Goal: Communication & Community: Ask a question

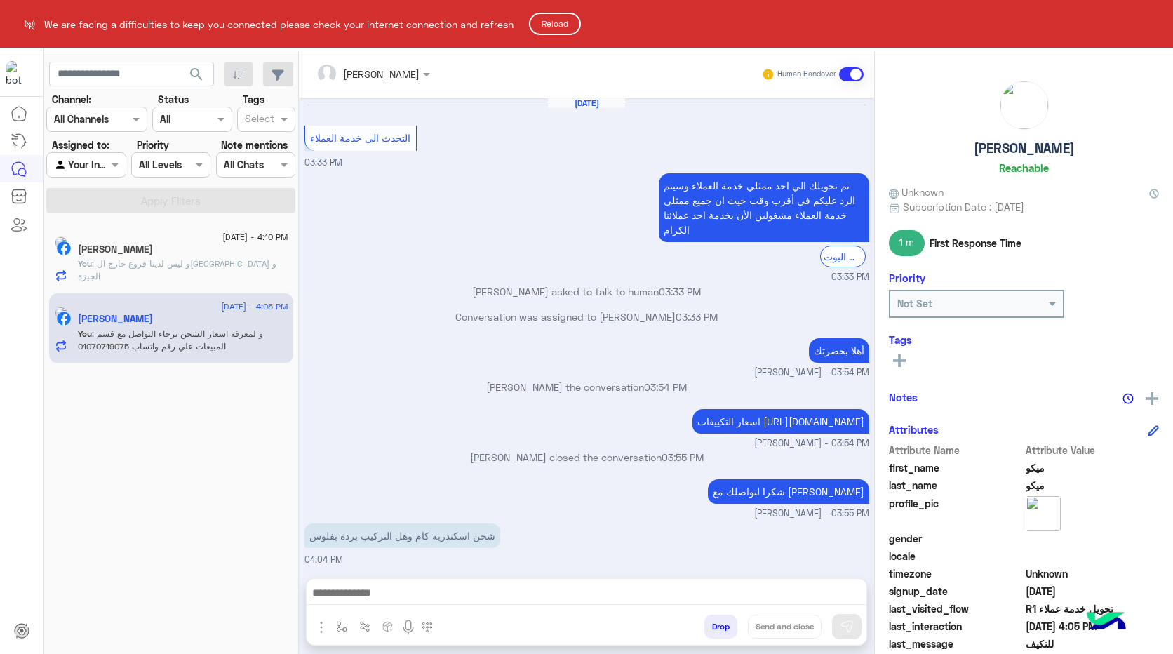
scroll to position [1101, 0]
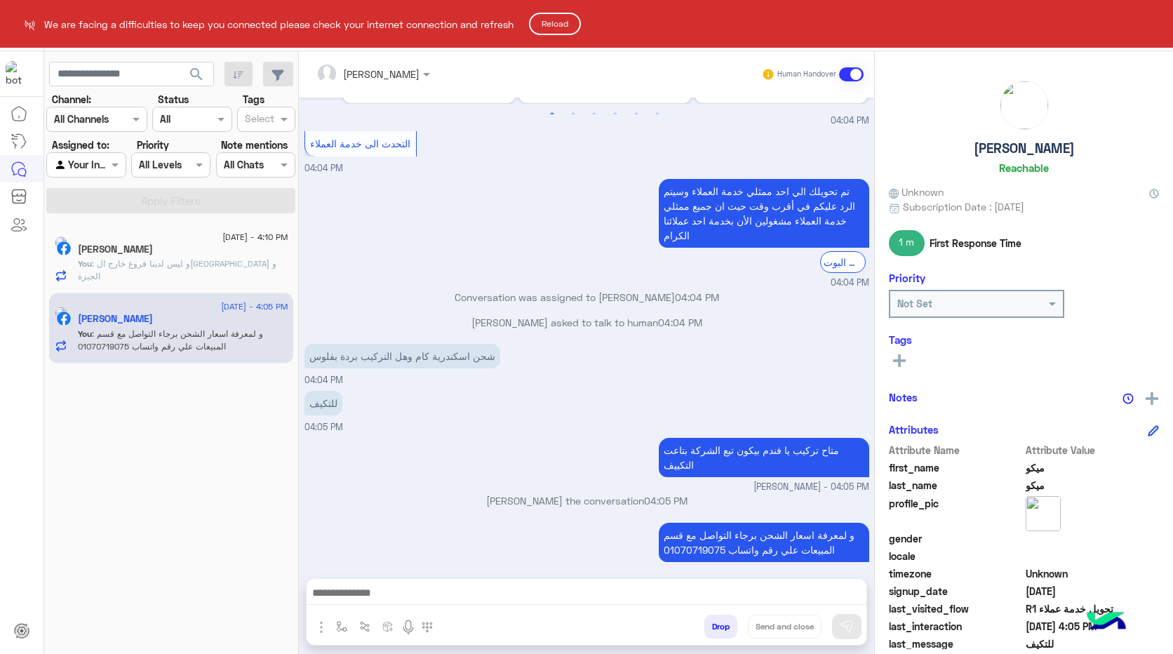
click at [549, 19] on button "Reload" at bounding box center [555, 24] width 52 height 22
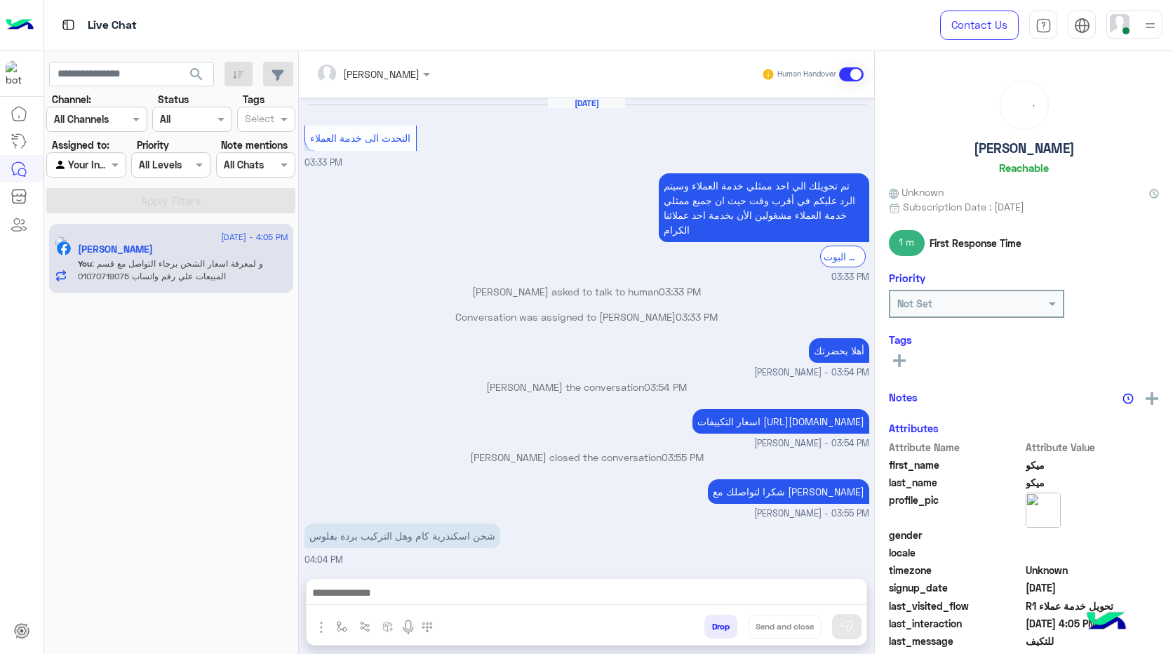
scroll to position [1101, 0]
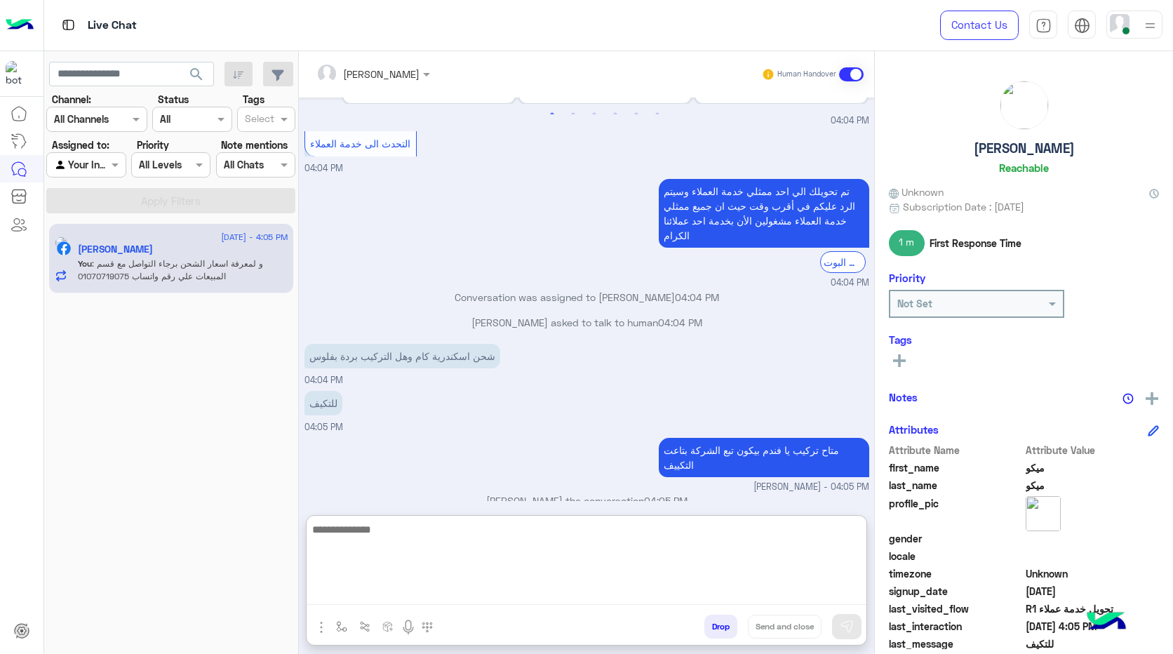
click at [572, 596] on textarea at bounding box center [587, 563] width 560 height 84
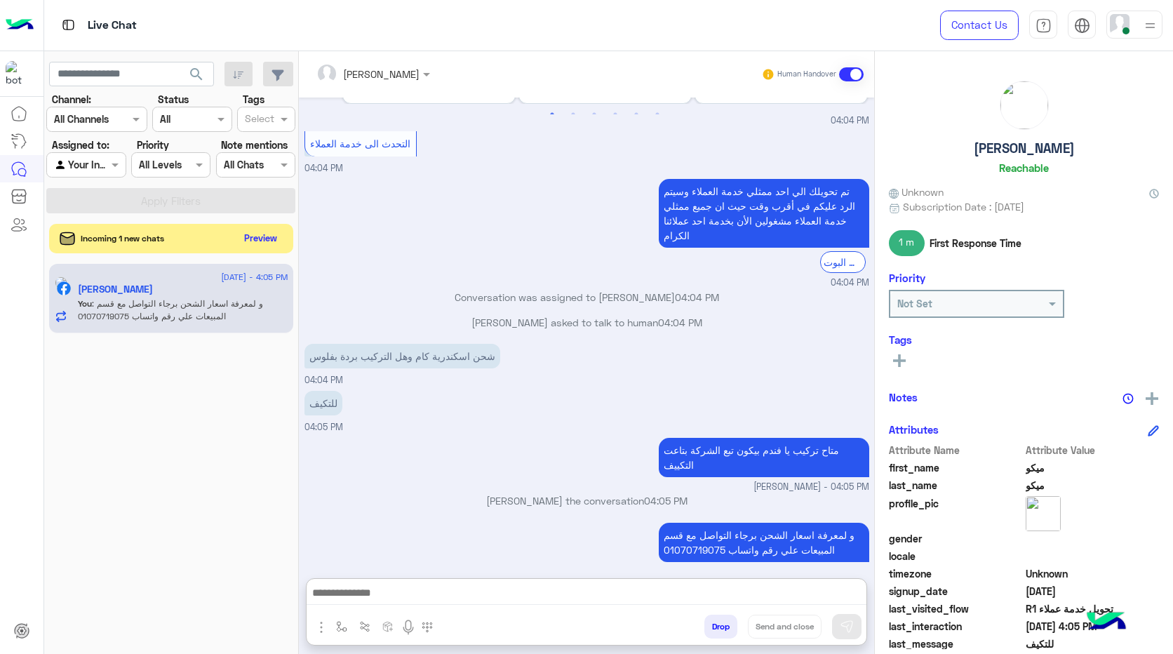
click at [251, 242] on button "Preview" at bounding box center [261, 238] width 44 height 19
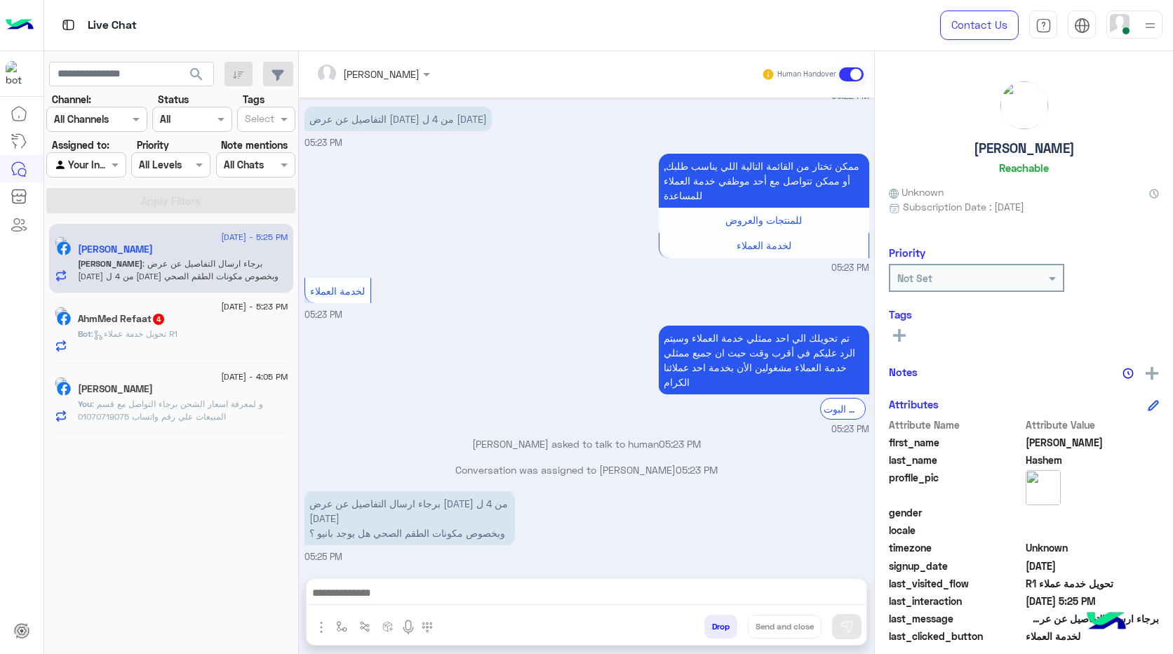
scroll to position [735, 0]
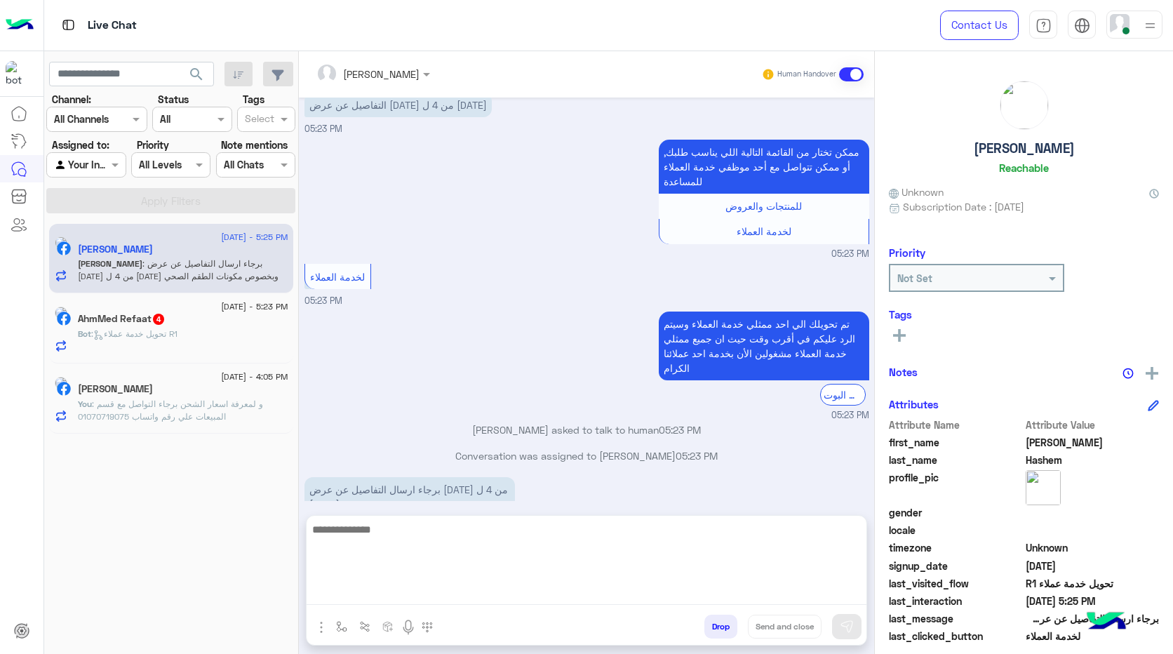
click at [451, 597] on textarea at bounding box center [587, 563] width 560 height 84
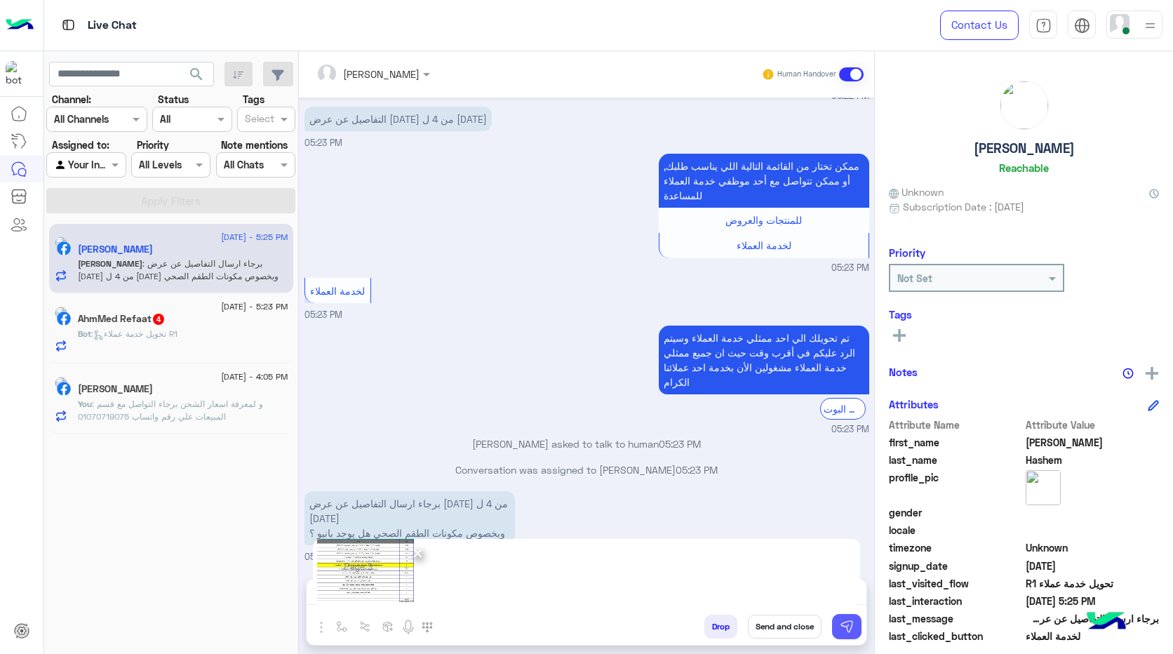
drag, startPoint x: 856, startPoint y: 627, endPoint x: 822, endPoint y: 624, distance: 34.6
click at [853, 629] on button at bounding box center [846, 626] width 29 height 25
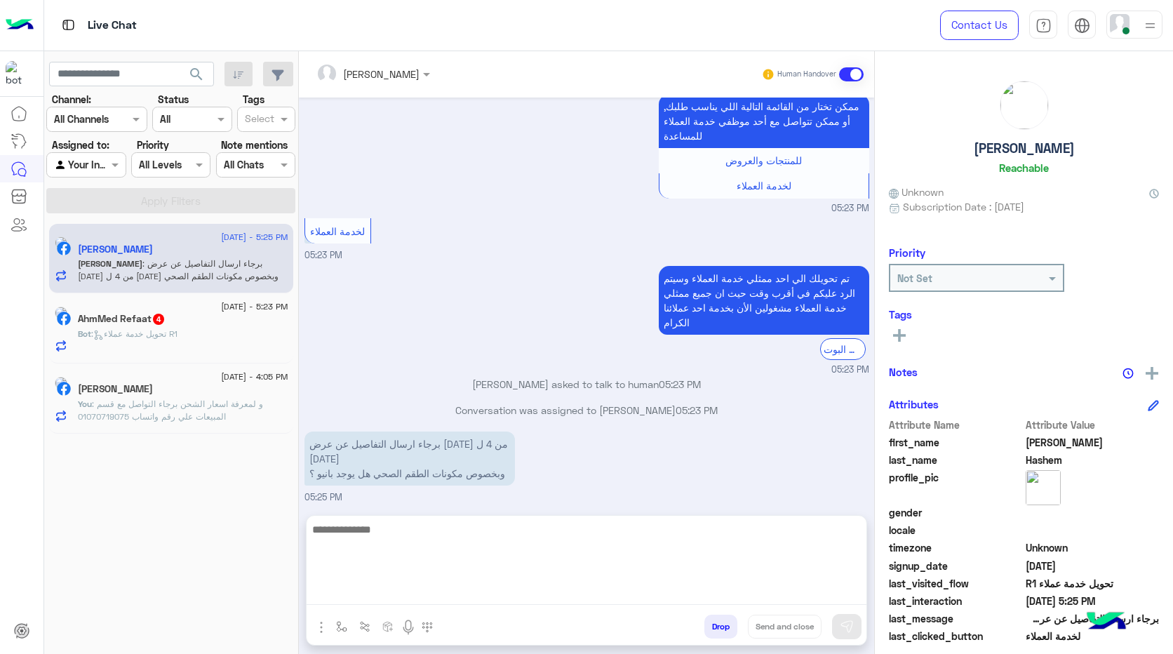
click at [564, 589] on textarea at bounding box center [587, 563] width 560 height 84
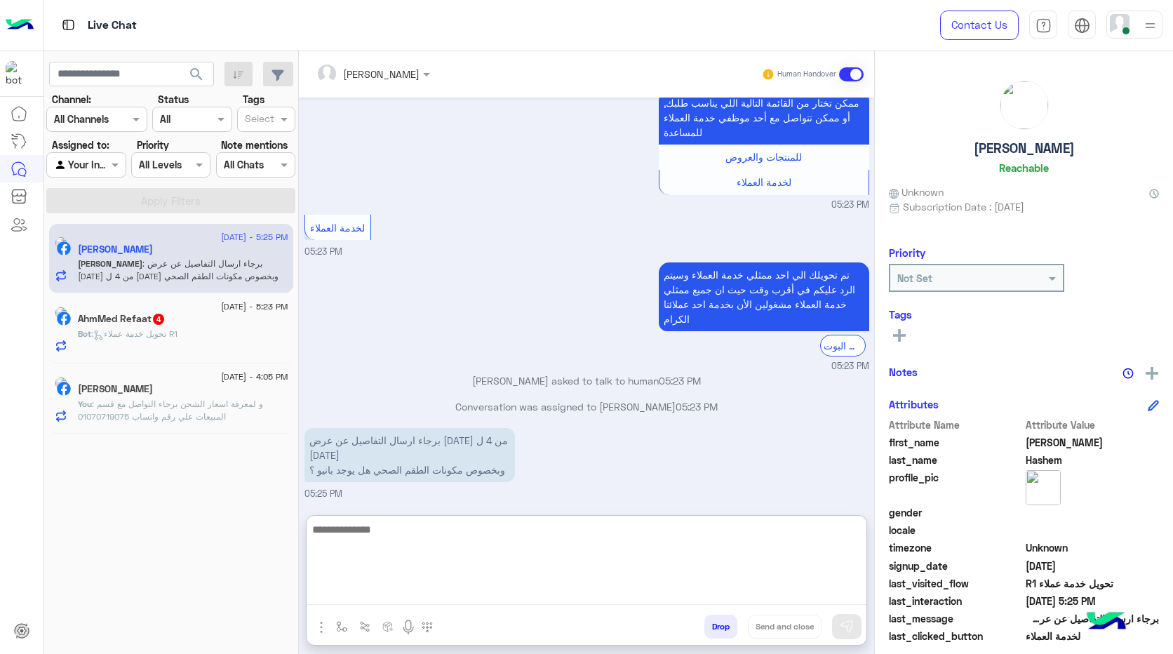
paste textarea "**********"
type textarea "**********"
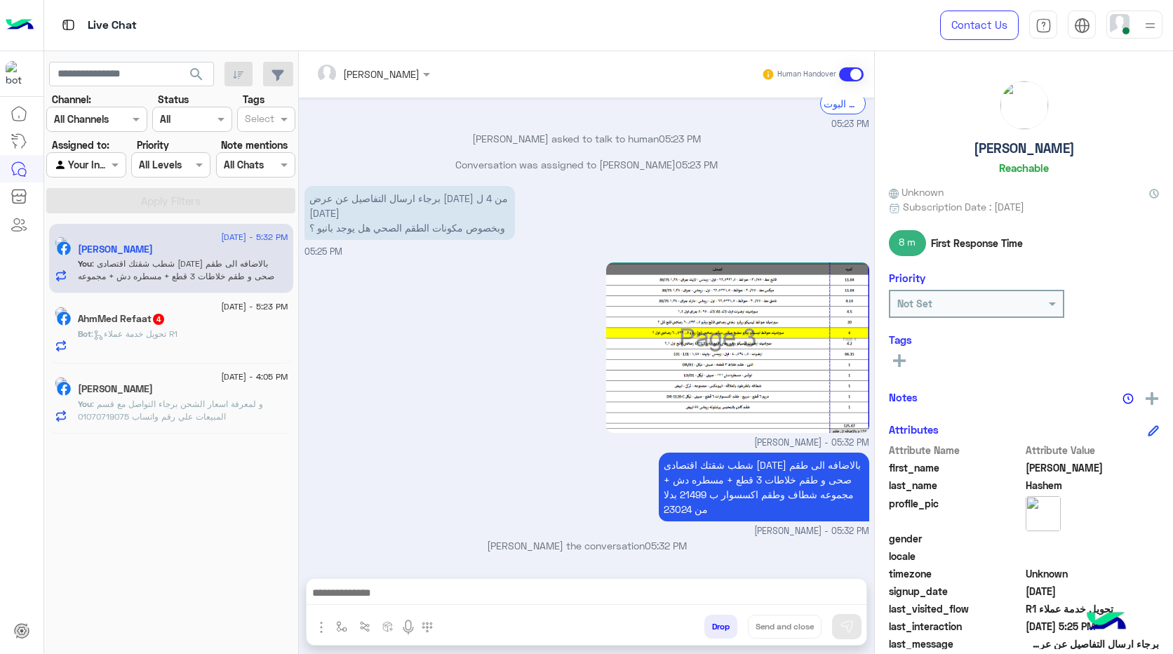
scroll to position [0, 0]
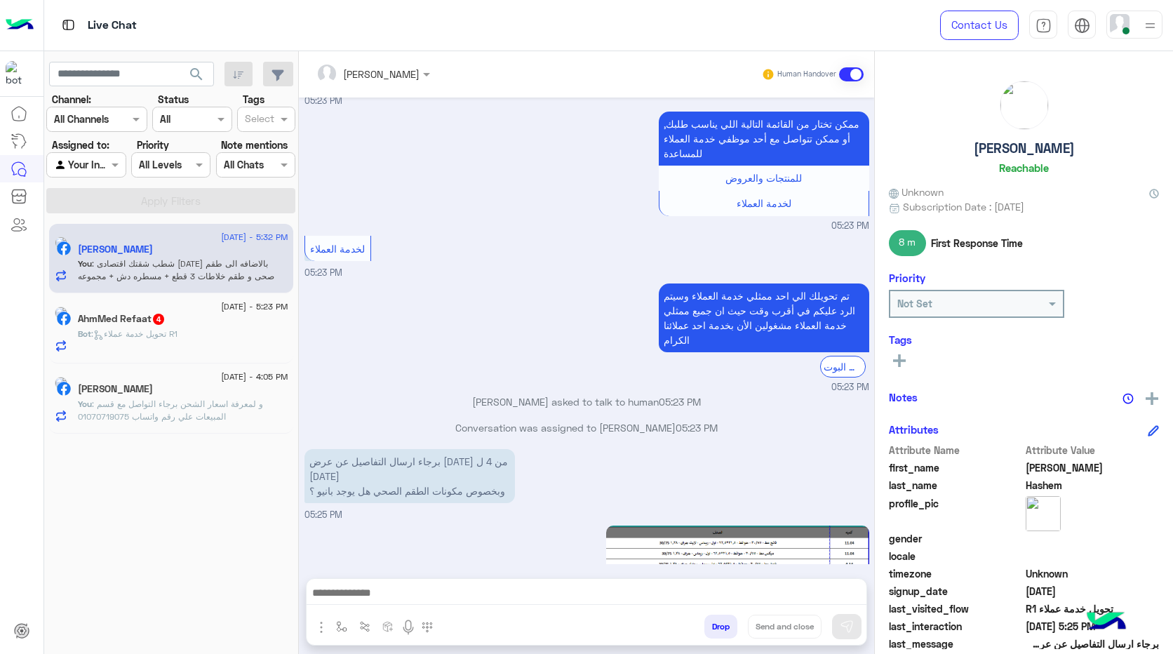
click at [166, 325] on h5 "AhmMed Refaat 4" at bounding box center [122, 319] width 88 height 12
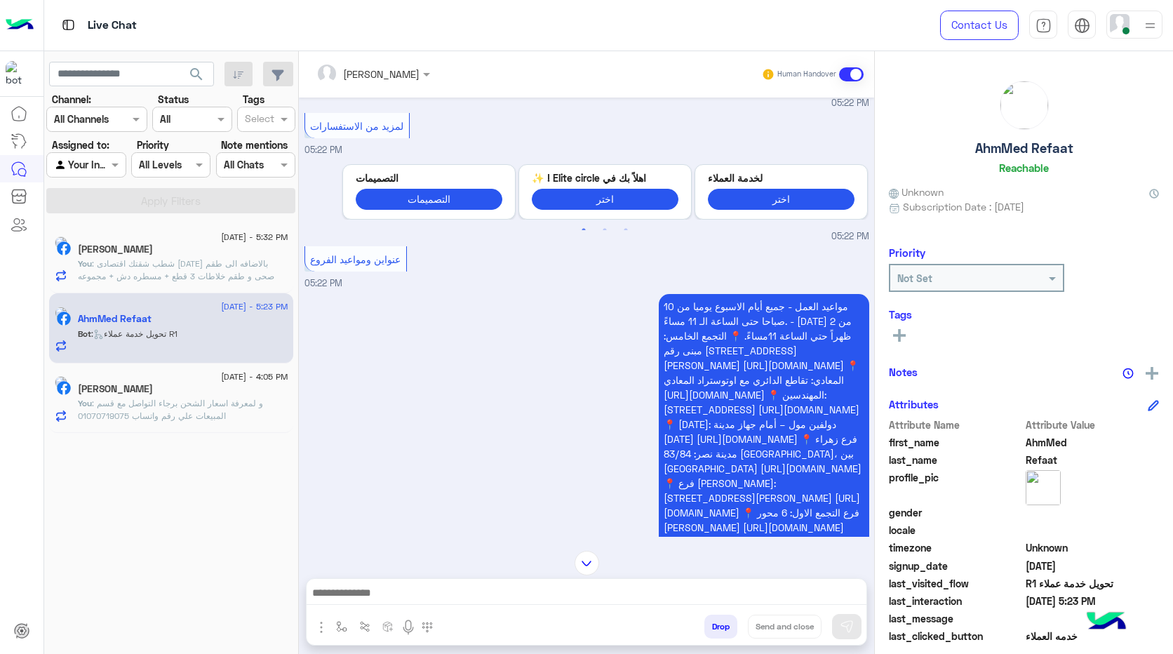
scroll to position [86, 0]
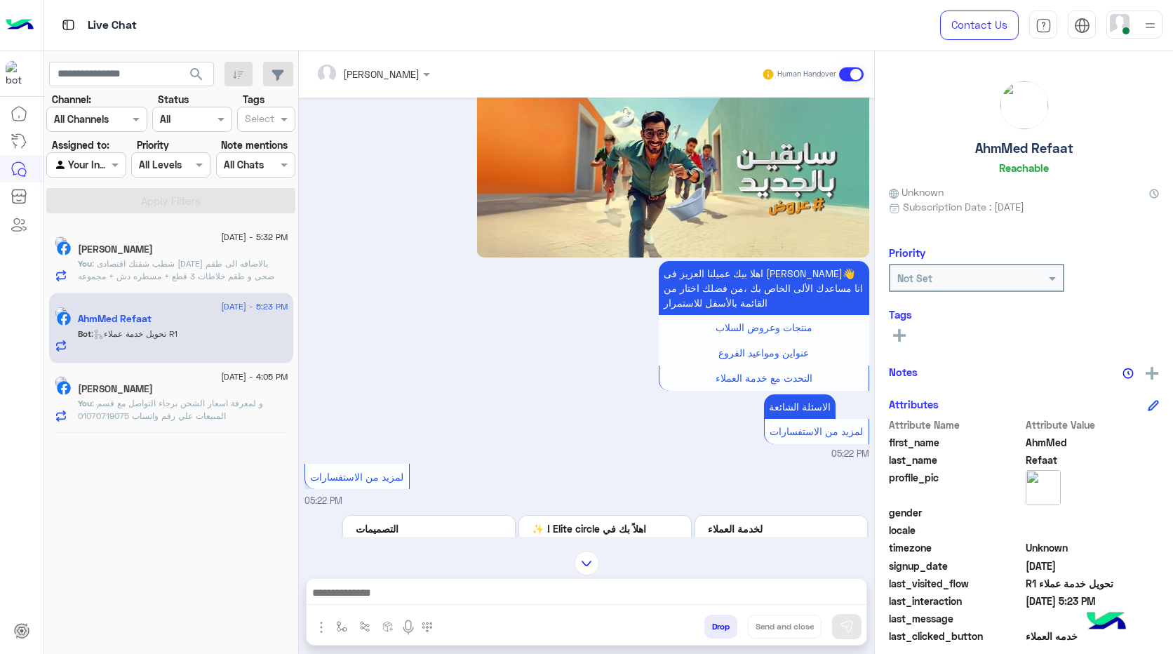
click at [180, 393] on div "[PERSON_NAME]" at bounding box center [183, 390] width 211 height 15
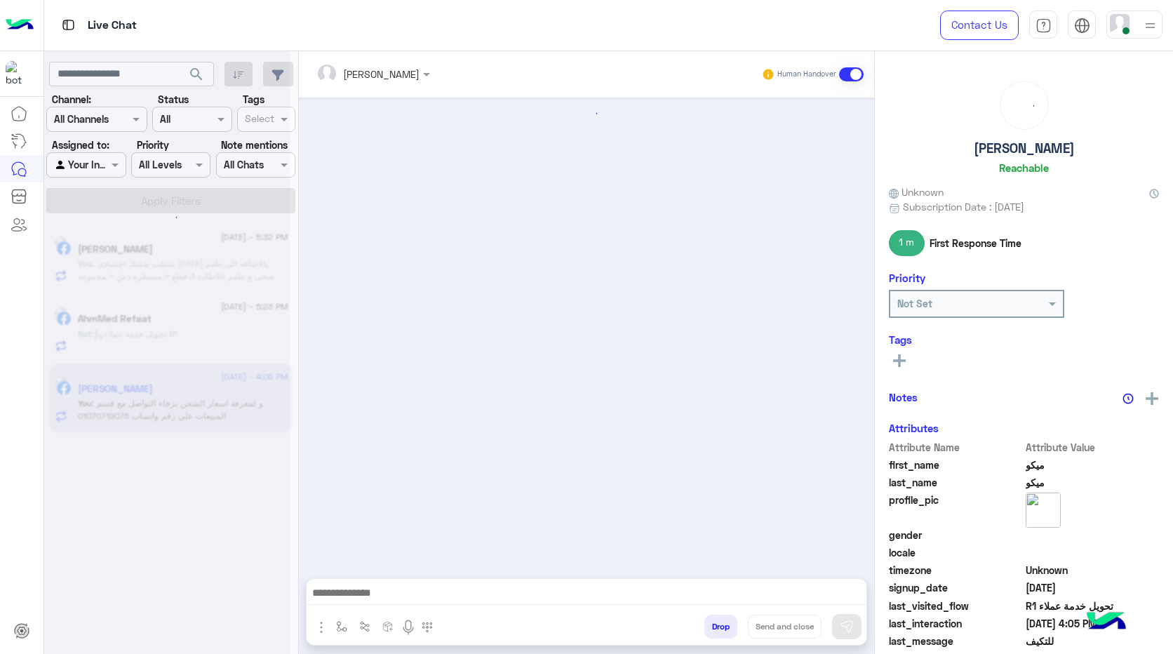
scroll to position [1101, 0]
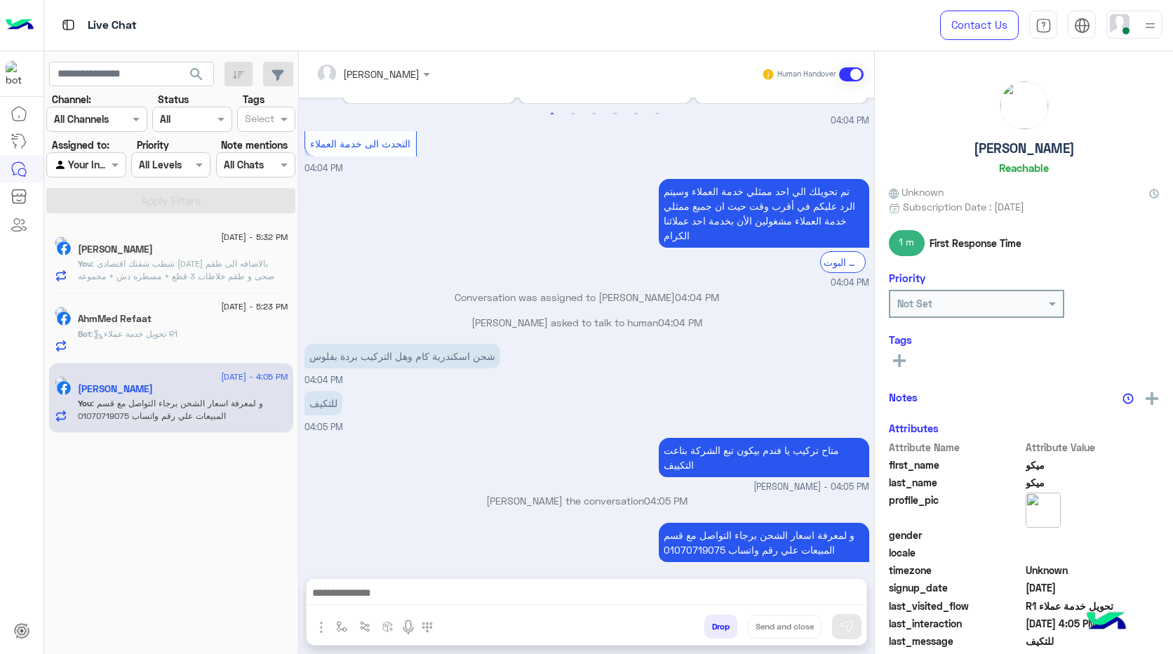
click at [199, 347] on div "Bot : تحويل خدمة عملاء R1" at bounding box center [183, 340] width 211 height 25
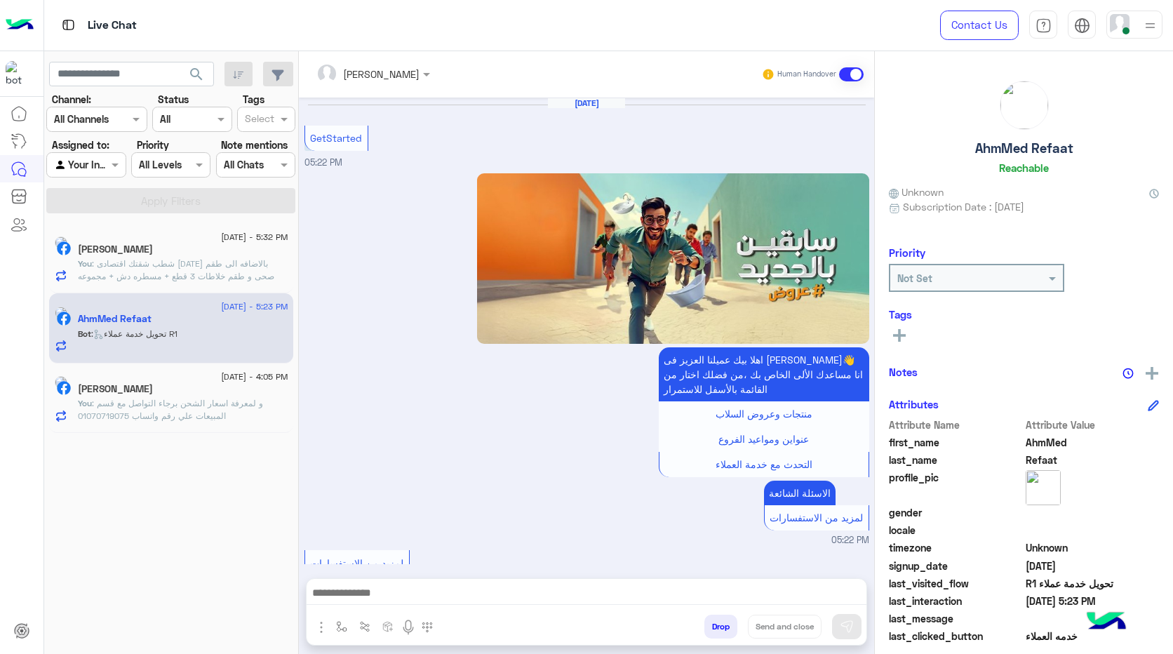
scroll to position [719, 0]
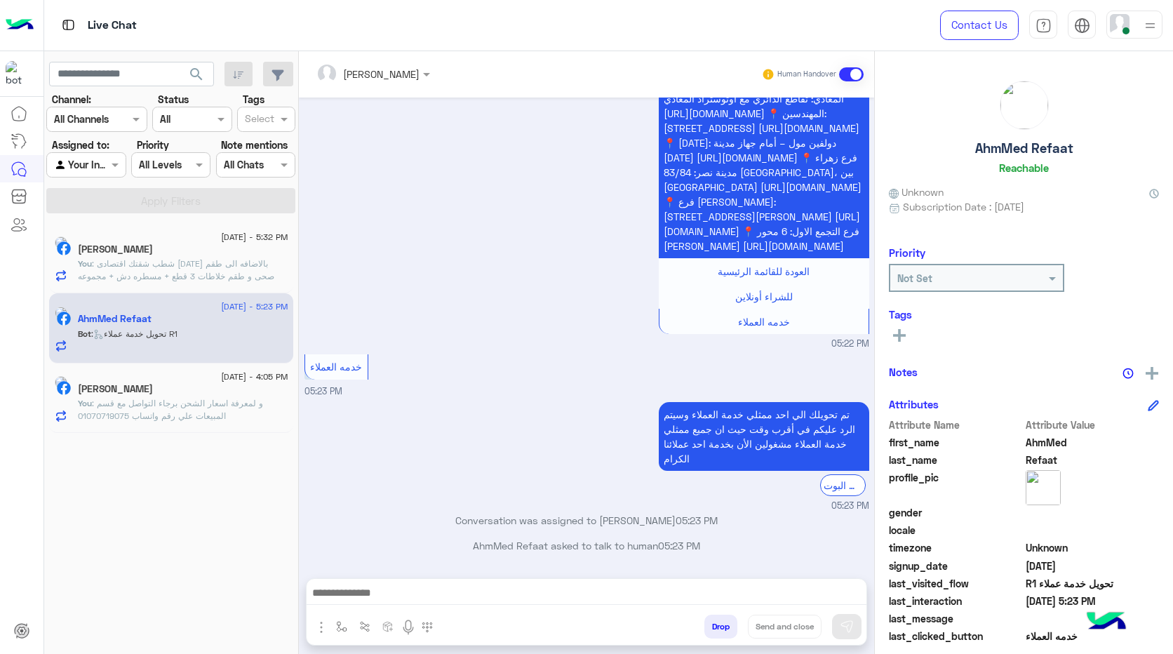
click at [792, 418] on p "تم تحويلك الي احد ممثلي خدمة العملاء وسيتم الرد عليكم في أقرب وقت حيث ان جميع م…" at bounding box center [764, 436] width 211 height 69
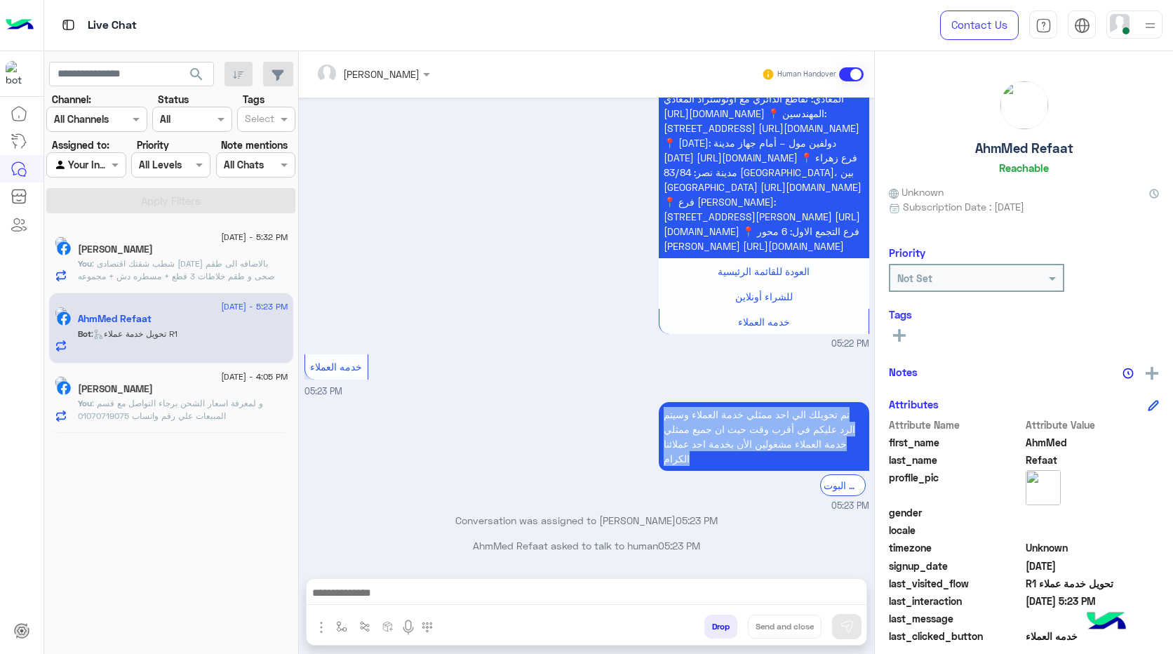
click at [792, 418] on p "تم تحويلك الي احد ممثلي خدمة العملاء وسيتم الرد عليكم في أقرب وقت حيث ان جميع م…" at bounding box center [764, 436] width 211 height 69
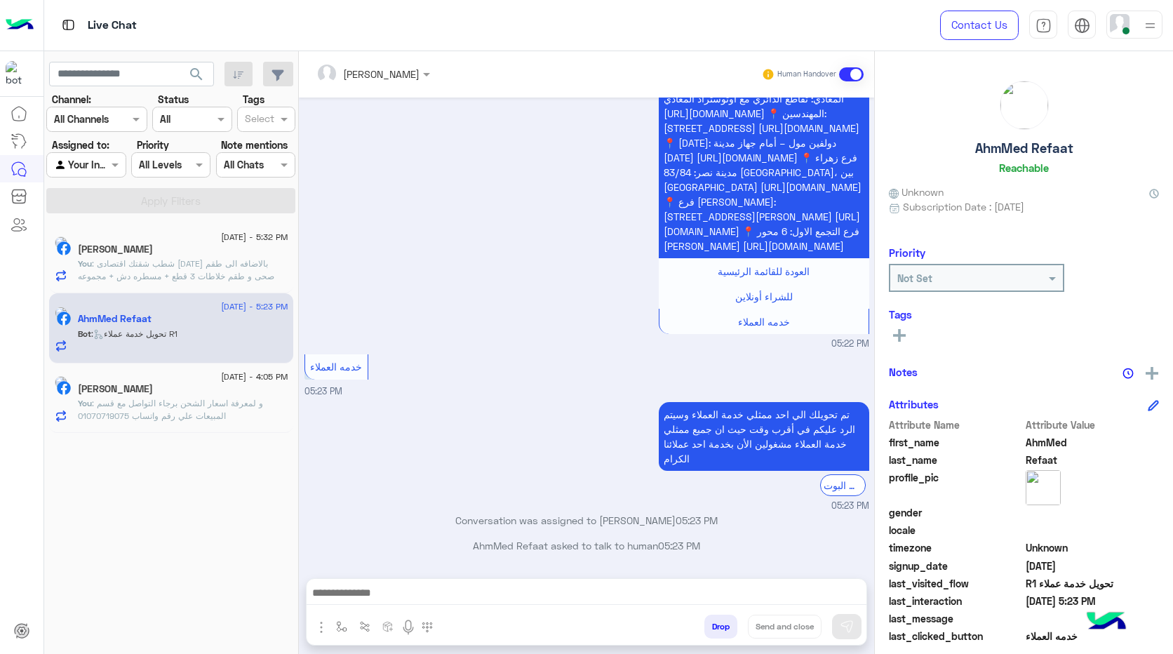
click at [726, 339] on small "05:22 PM" at bounding box center [587, 344] width 565 height 13
click at [746, 185] on span "مواعيد العمل - جميع أيام الاسبوع يوميا من 10 صباحا حتى الساعة الـ 11 مساءً. - ا…" at bounding box center [763, 135] width 198 height 233
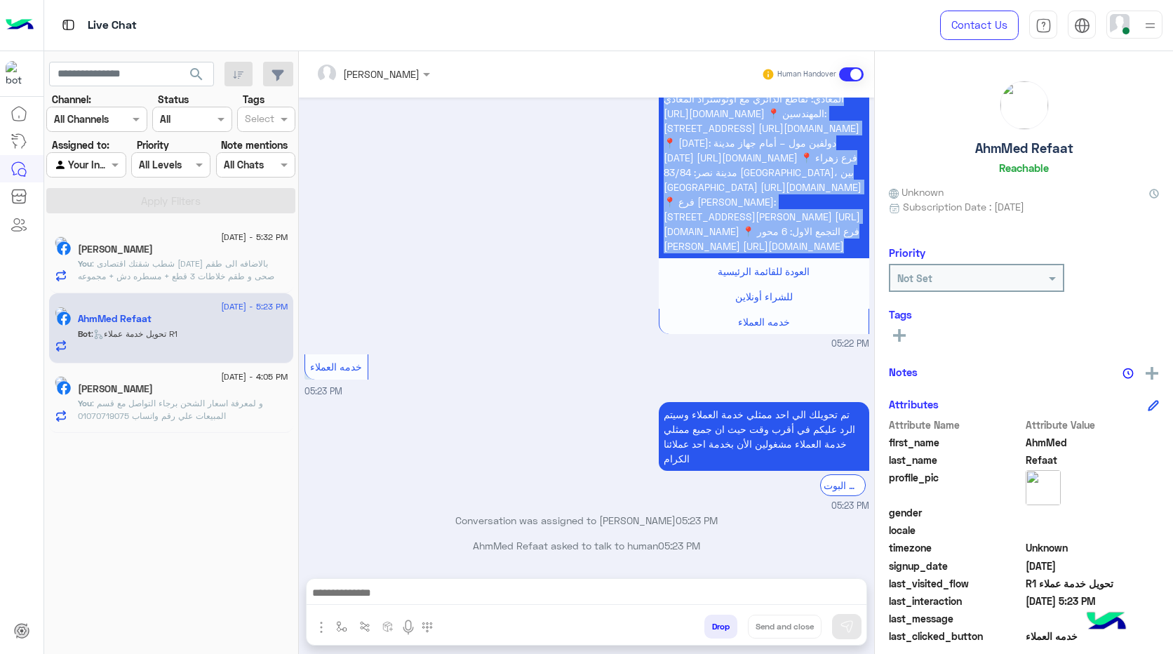
click at [746, 185] on span "مواعيد العمل - جميع أيام الاسبوع يوميا من 10 صباحا حتى الساعة الـ 11 مساءً. - ا…" at bounding box center [763, 135] width 198 height 233
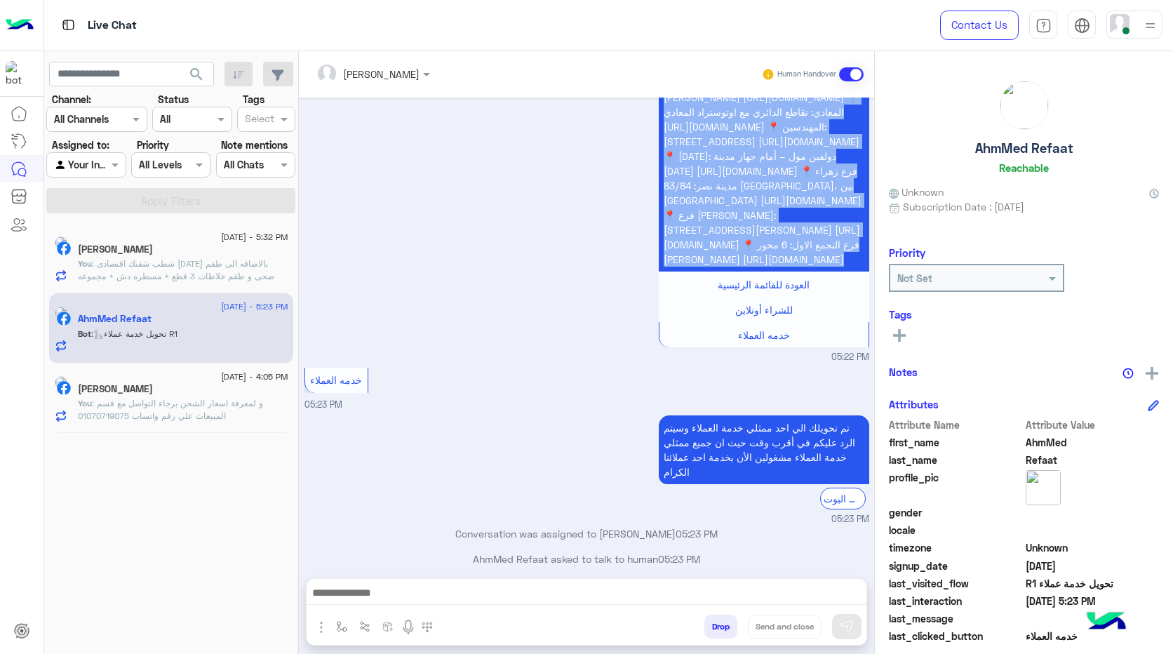
scroll to position [718, 0]
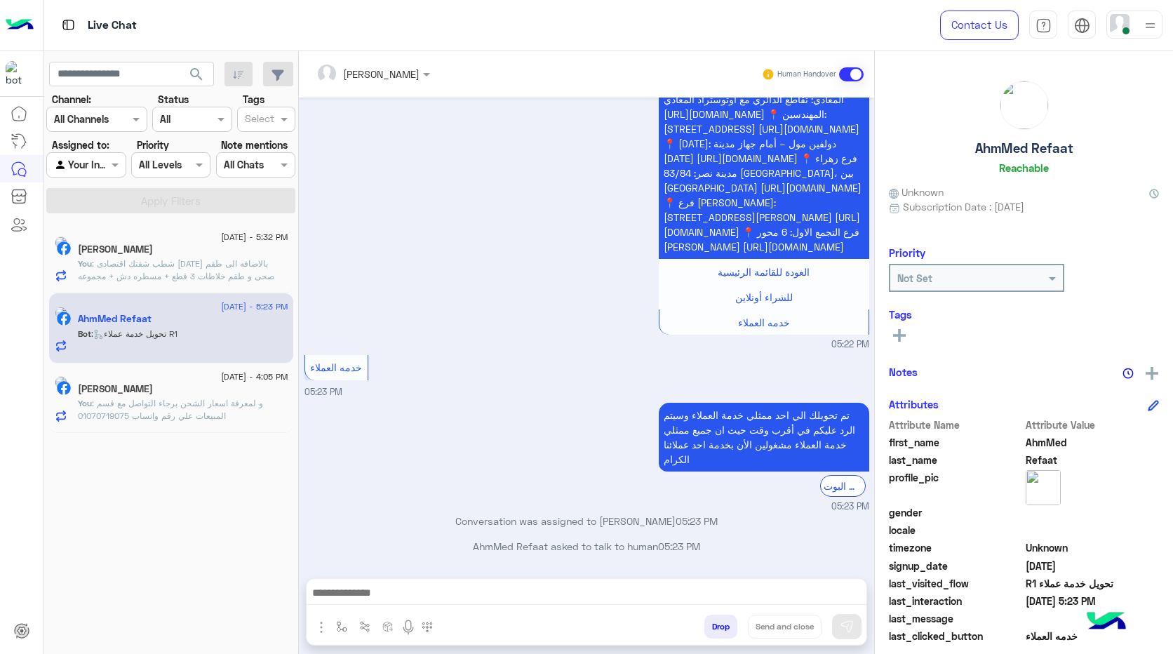
click at [754, 432] on p "تم تحويلك الي احد ممثلي خدمة العملاء وسيتم الرد عليكم في أقرب وقت حيث ان جميع م…" at bounding box center [764, 437] width 211 height 69
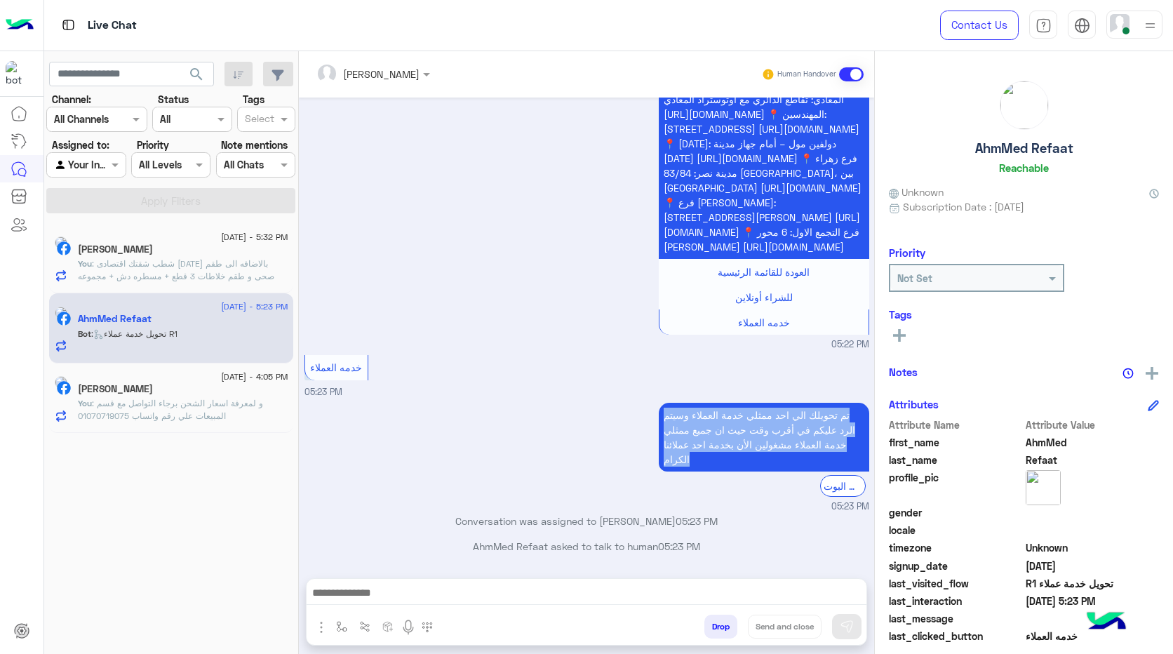
click at [754, 432] on p "تم تحويلك الي احد ممثلي خدمة العملاء وسيتم الرد عليكم في أقرب وقت حيث ان جميع م…" at bounding box center [764, 437] width 211 height 69
click at [724, 455] on p "تم تحويلك الي احد ممثلي خدمة العملاء وسيتم الرد عليكم في أقرب وقت حيث ان جميع م…" at bounding box center [764, 437] width 211 height 69
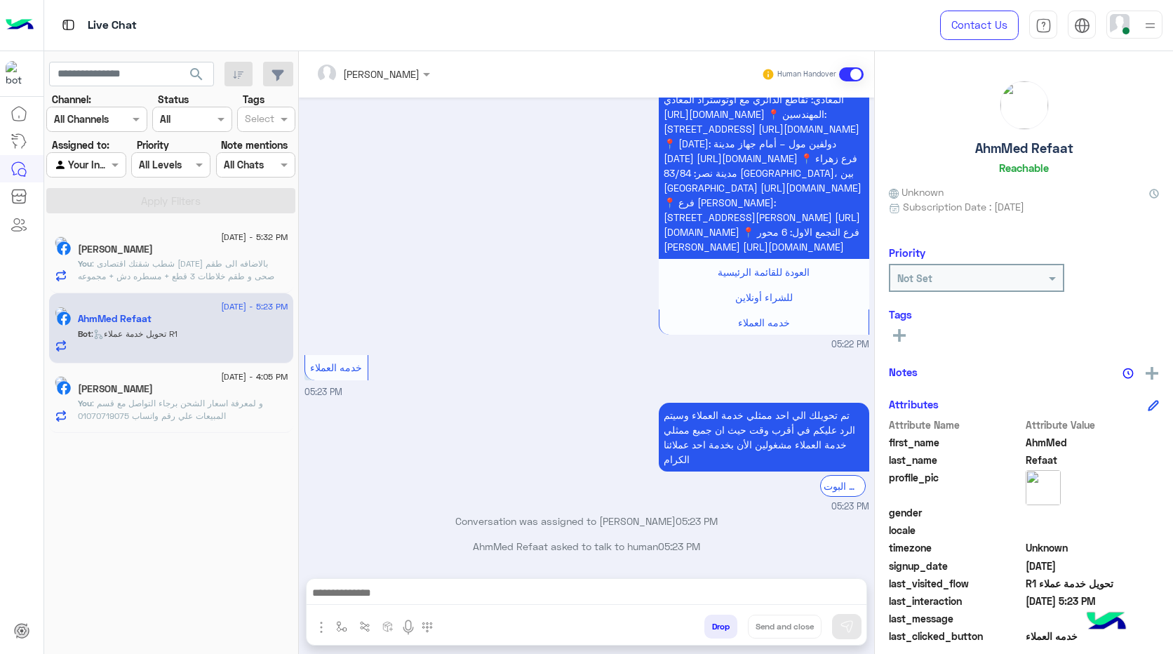
click at [724, 462] on p "تم تحويلك الي احد ممثلي خدمة العملاء وسيتم الرد عليكم في أقرب وقت حيث ان جميع م…" at bounding box center [764, 437] width 211 height 69
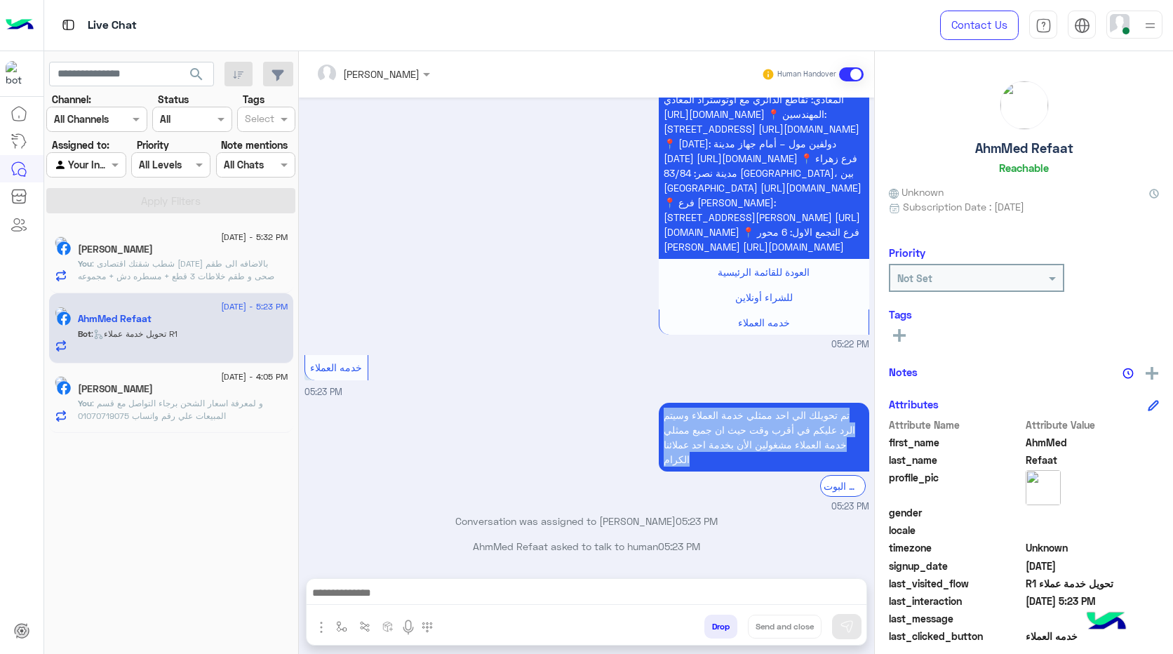
click at [724, 462] on p "تم تحويلك الي احد ممثلي خدمة العملاء وسيتم الرد عليكم في أقرب وقت حيث ان جميع م…" at bounding box center [764, 437] width 211 height 69
click at [726, 462] on p "تم تحويلك الي احد ممثلي خدمة العملاء وسيتم الرد عليكم في أقرب وقت حيث ان جميع م…" at bounding box center [764, 437] width 211 height 69
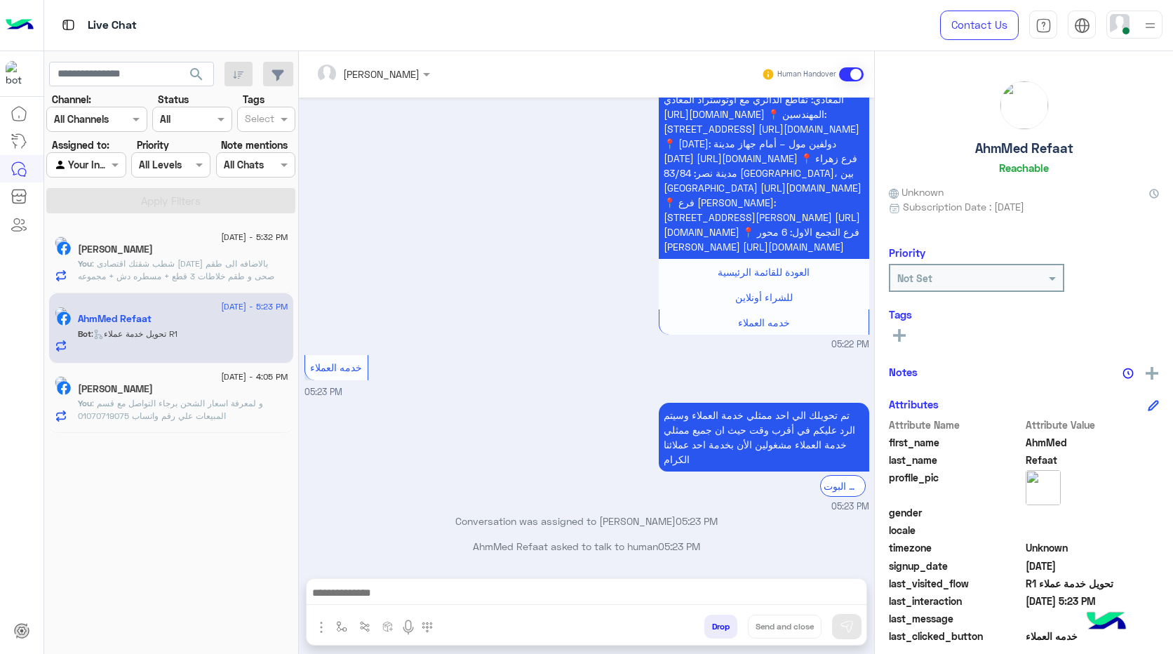
click at [214, 411] on span ": و لمعرفة اسعار الشحن برجاء التواصل مع قسم المبيعات علي رقم واتساب 01070719075" at bounding box center [170, 409] width 185 height 23
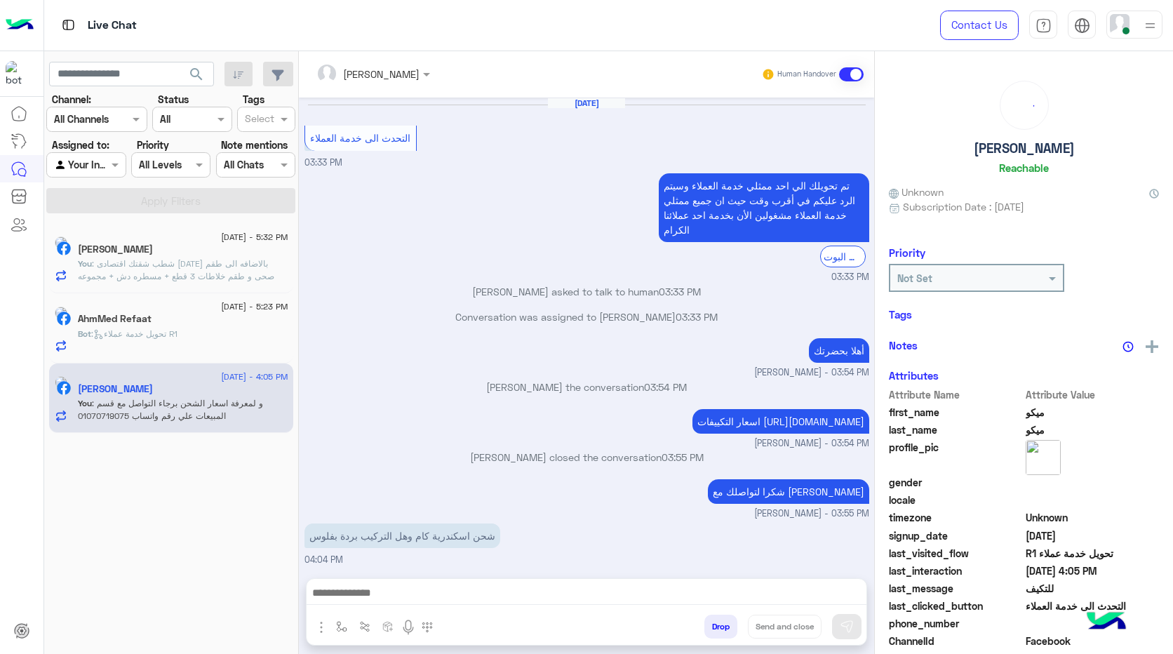
scroll to position [1101, 0]
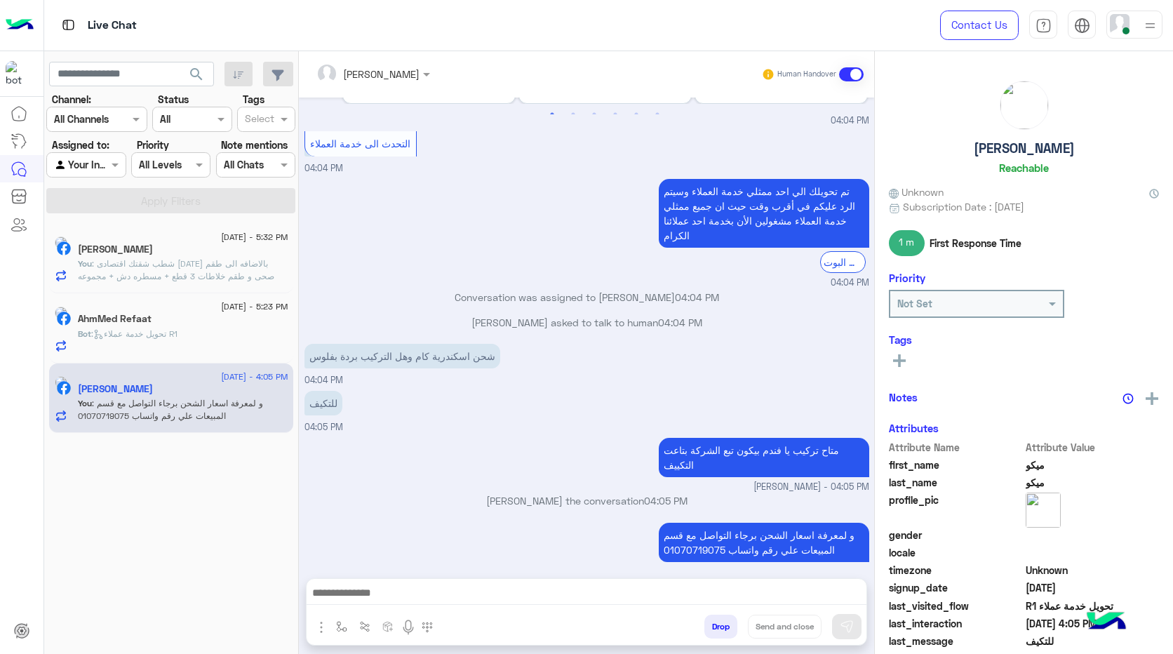
click at [213, 330] on div "Bot : تحويل خدمة عملاء R1" at bounding box center [183, 340] width 211 height 25
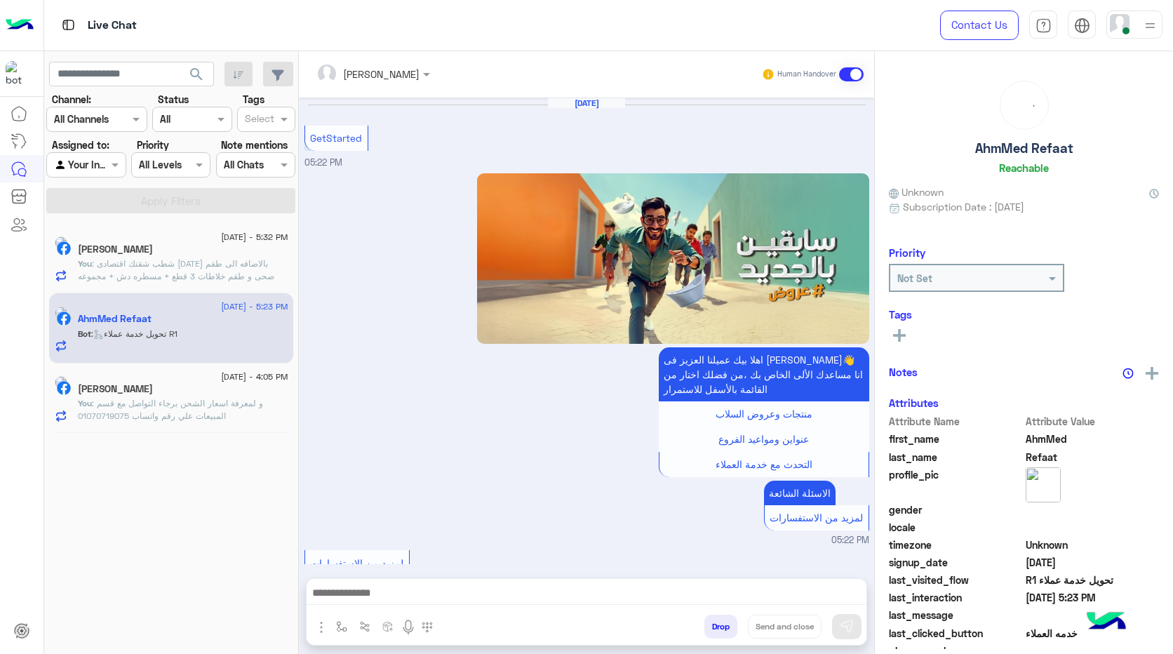
scroll to position [719, 0]
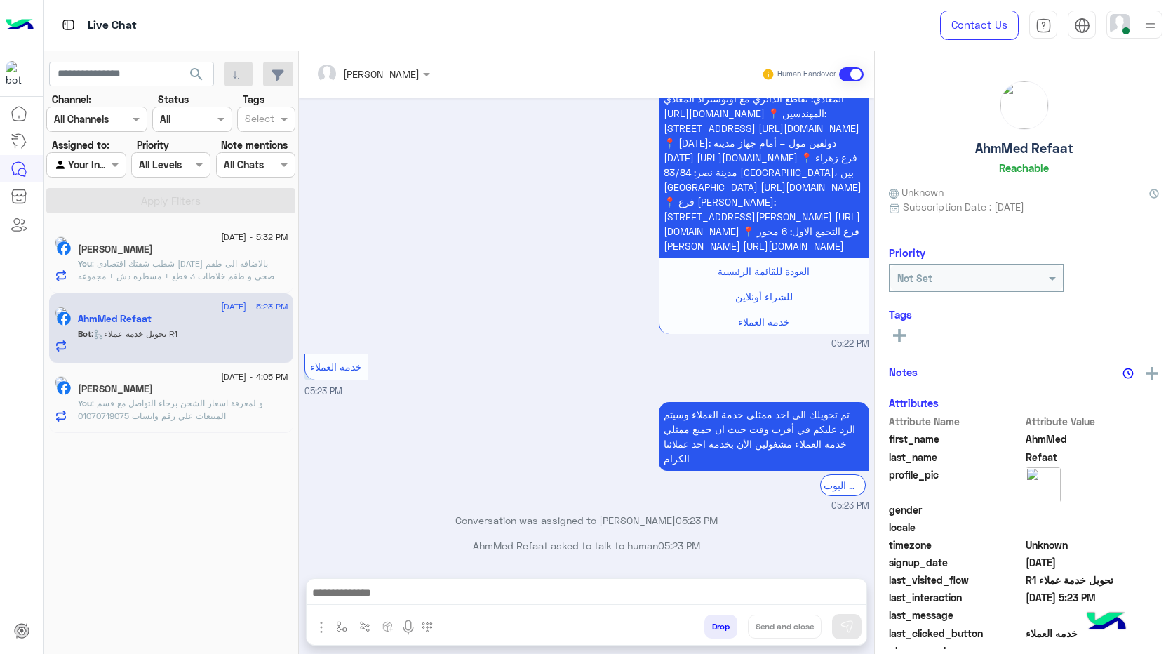
click at [205, 253] on div "Ahmed Hashem" at bounding box center [183, 251] width 211 height 15
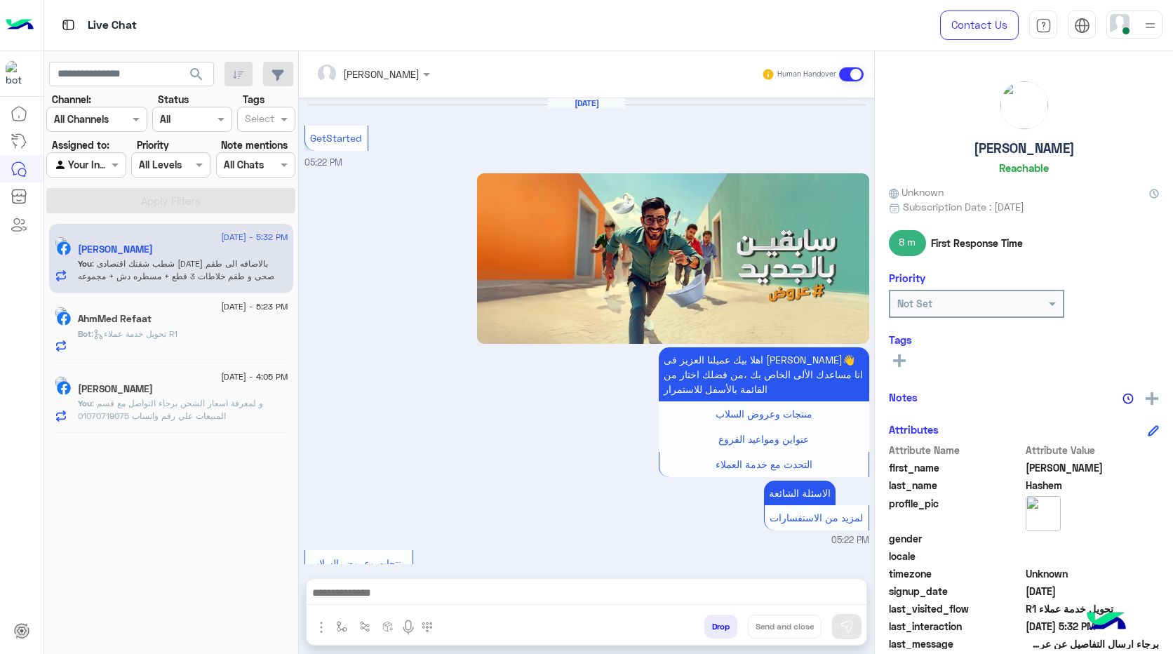
scroll to position [1041, 0]
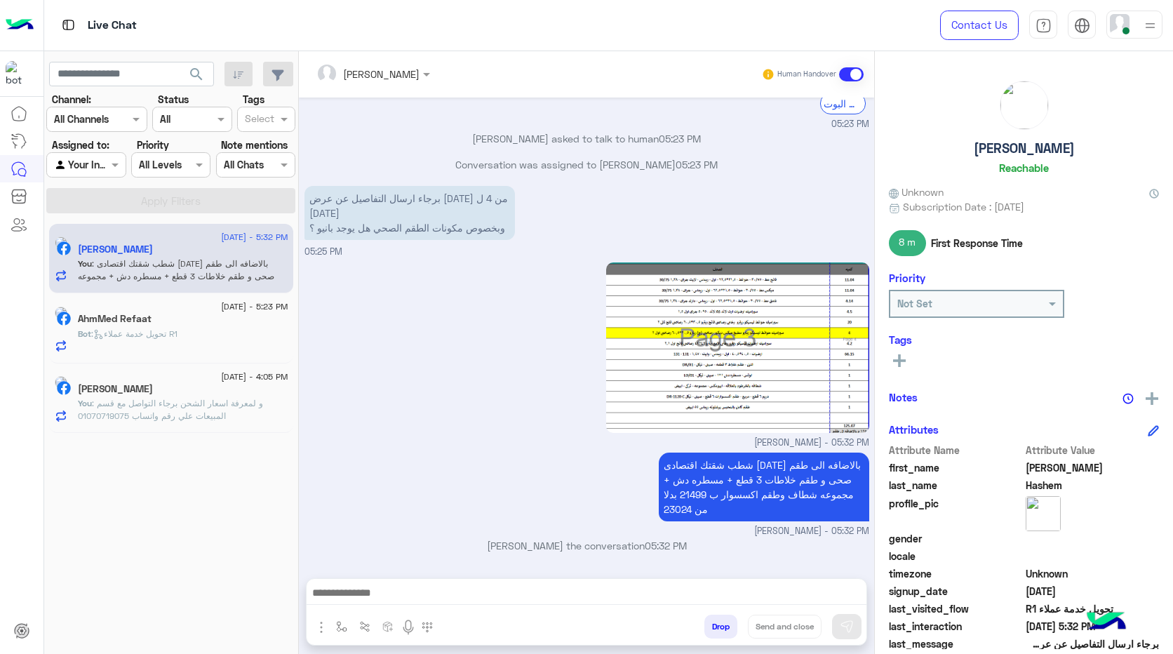
click at [224, 310] on span "31 August - 5:23 PM" at bounding box center [254, 306] width 67 height 13
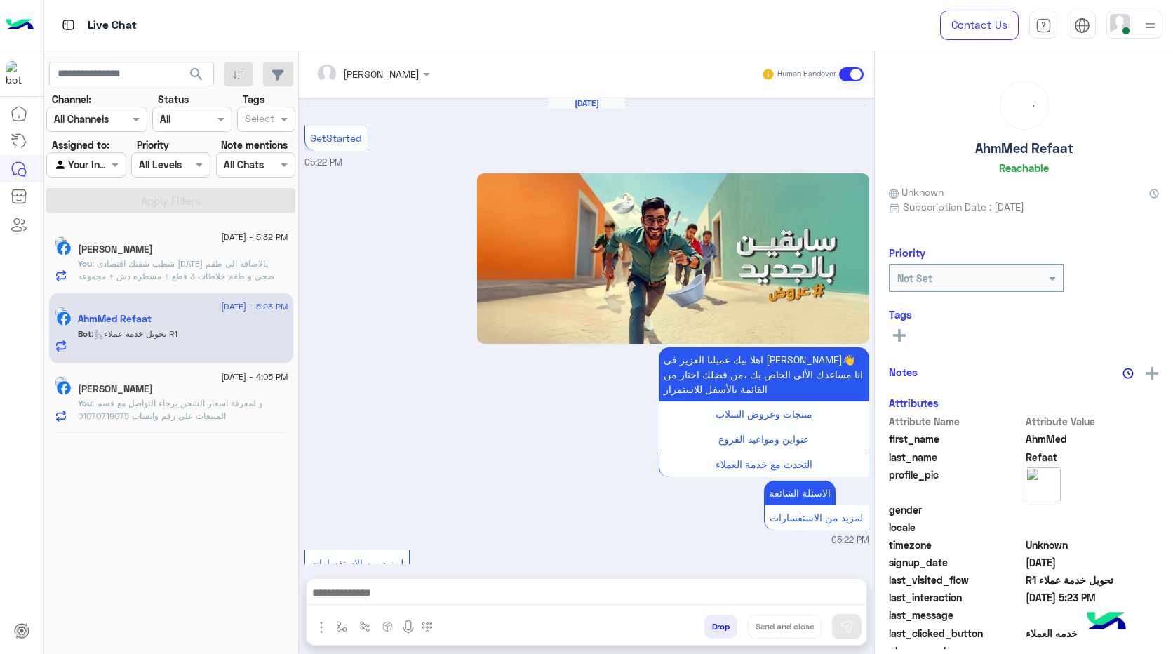
scroll to position [719, 0]
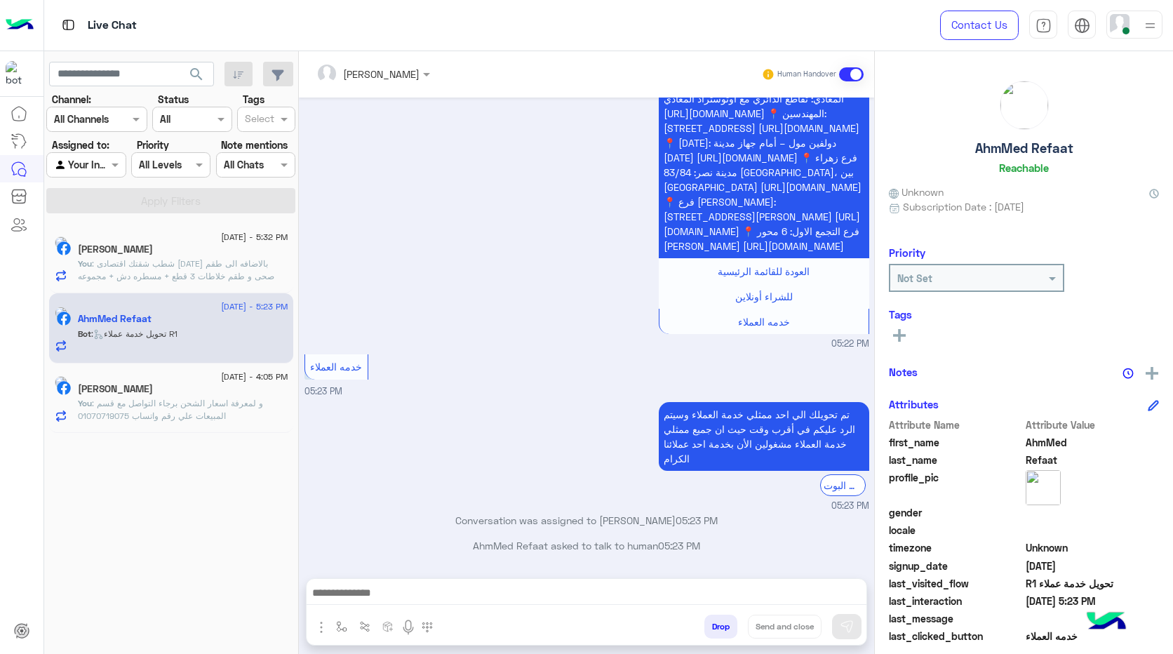
click at [234, 382] on span "[DATE] - 4:05 PM" at bounding box center [254, 377] width 67 height 13
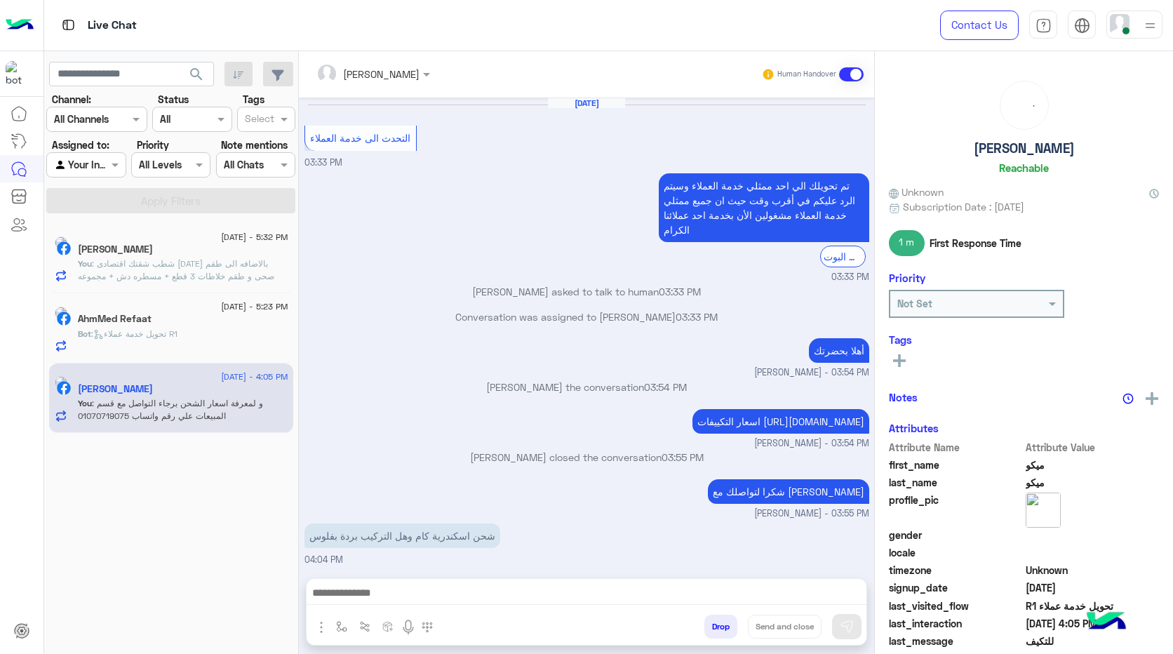
scroll to position [1101, 0]
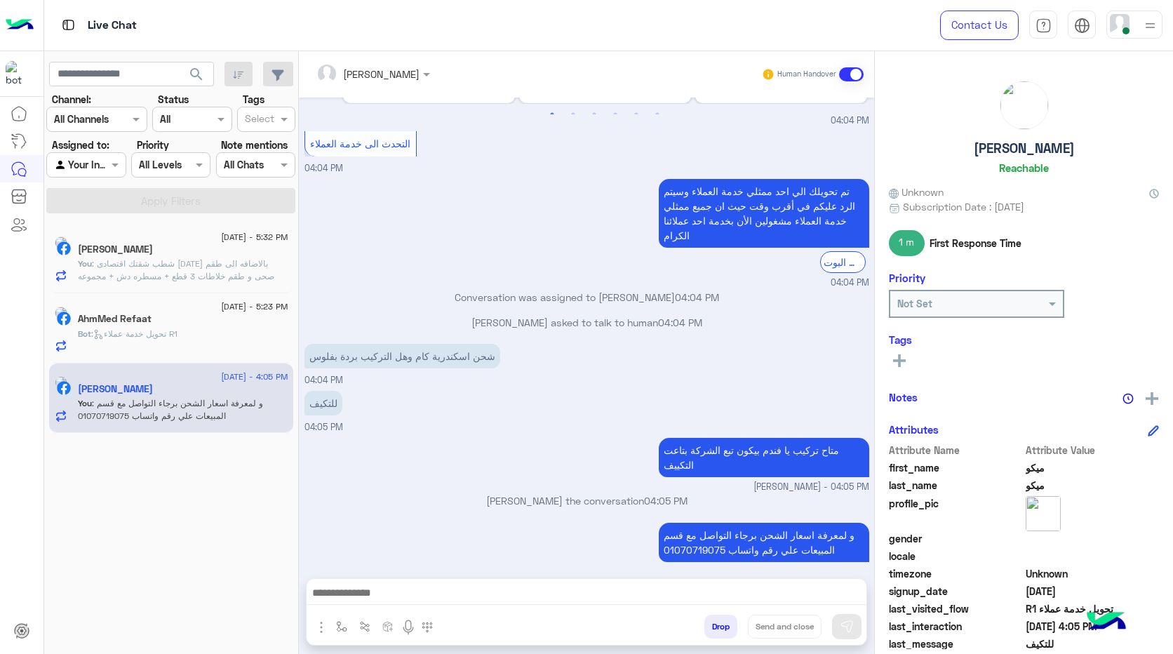
click at [213, 335] on div "Bot : تحويل خدمة عملاء R1" at bounding box center [183, 340] width 211 height 25
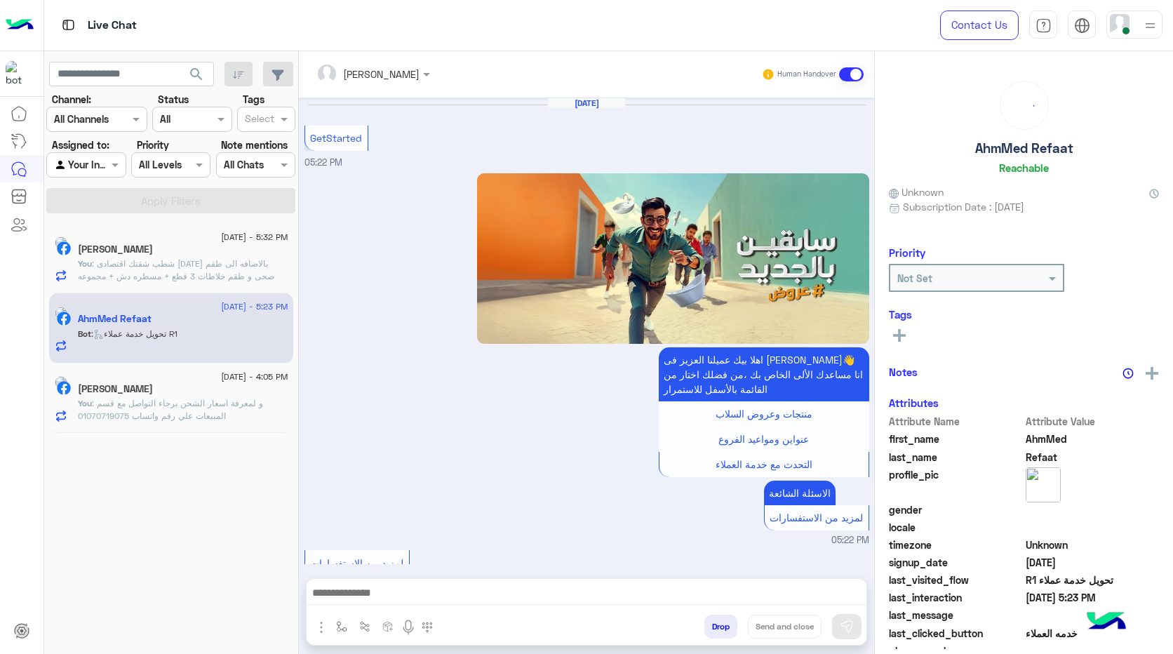
scroll to position [719, 0]
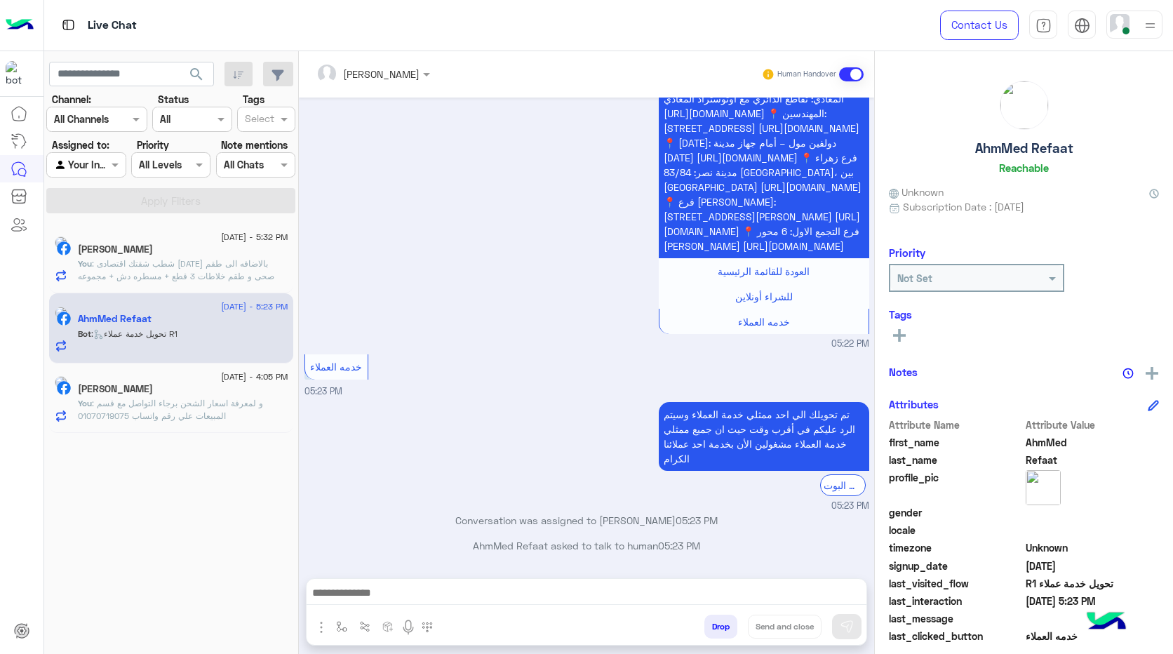
click at [215, 263] on span ": شطب شقتك اقتصادى 125 م بالاضافه الى طقم صحى و طقم خلاطات 3 قطع + مسطره دش + م…" at bounding box center [176, 276] width 196 height 36
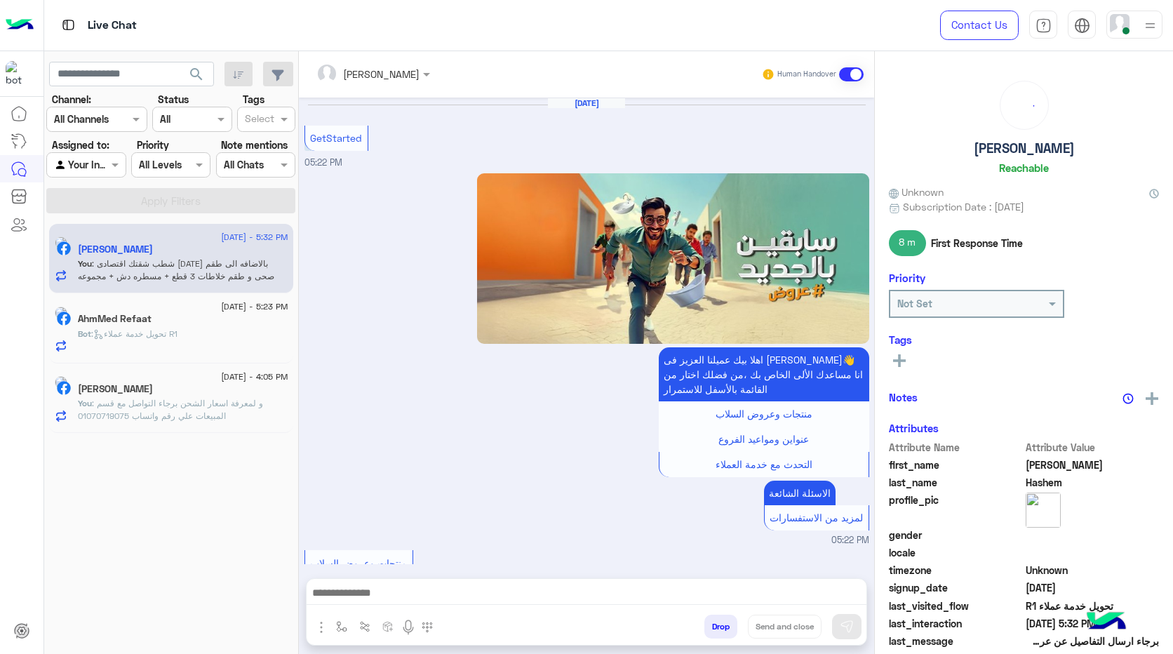
scroll to position [1041, 0]
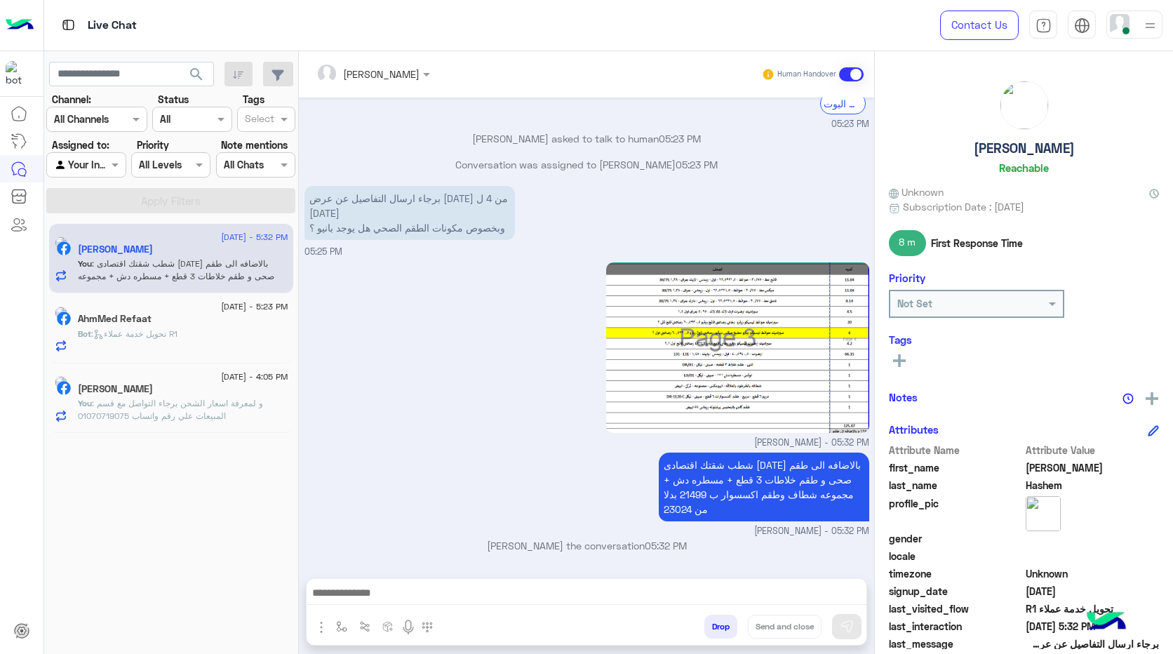
click at [213, 346] on div "Bot : تحويل خدمة عملاء R1" at bounding box center [183, 340] width 211 height 25
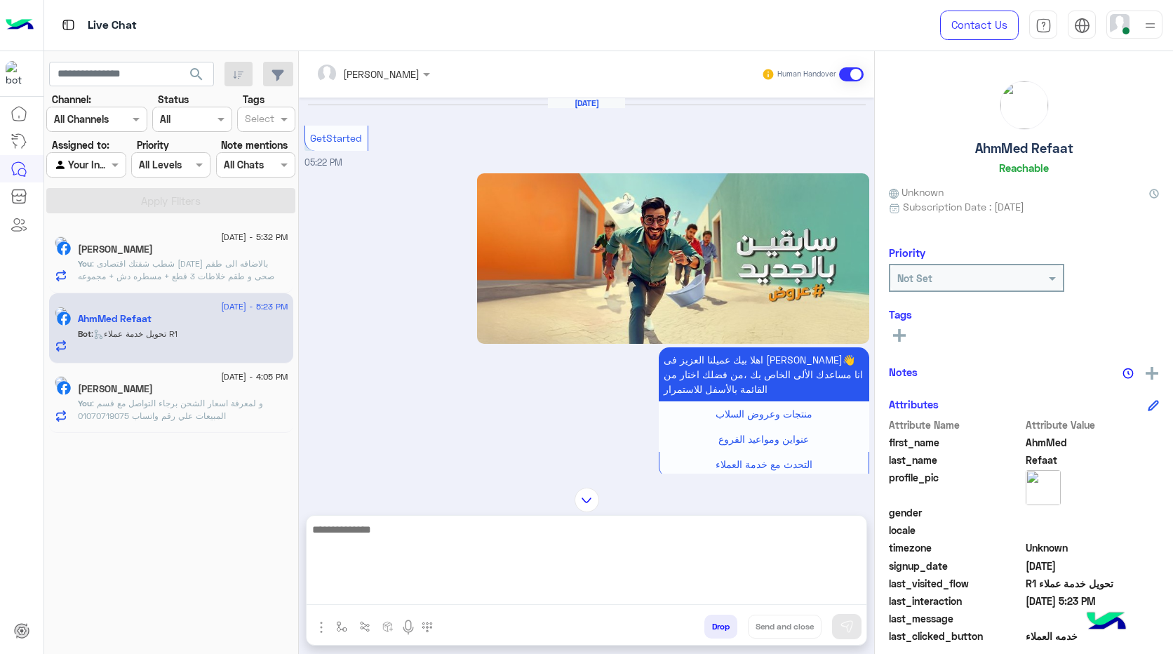
click at [565, 593] on textarea at bounding box center [587, 563] width 560 height 84
type textarea "**********"
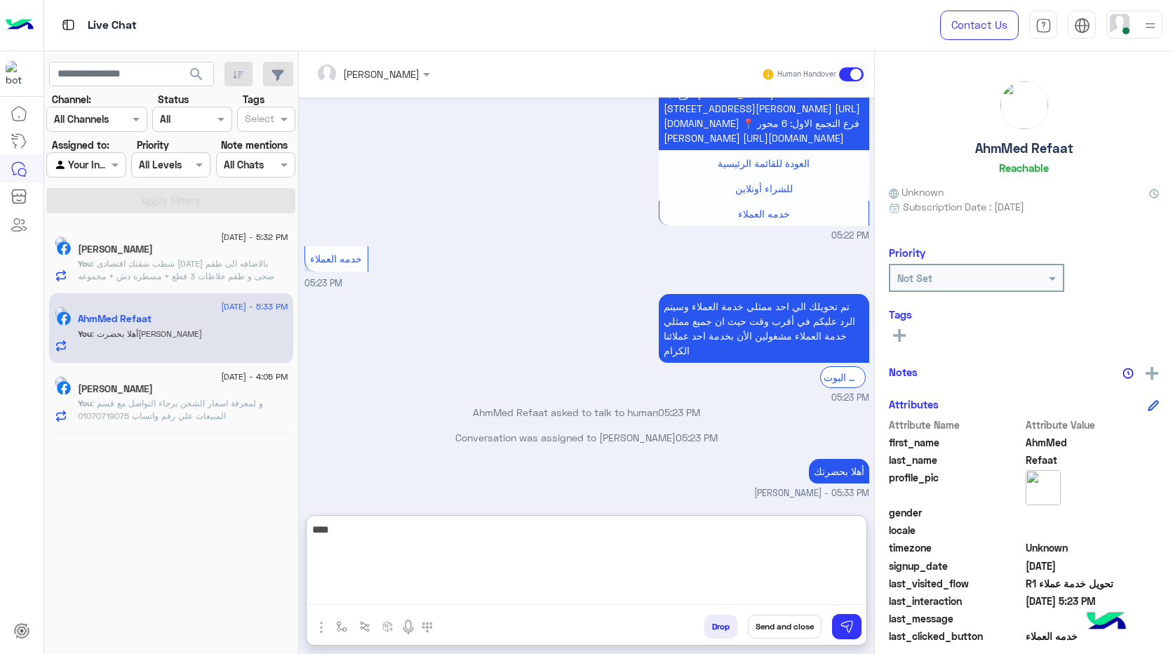
scroll to position [852, 0]
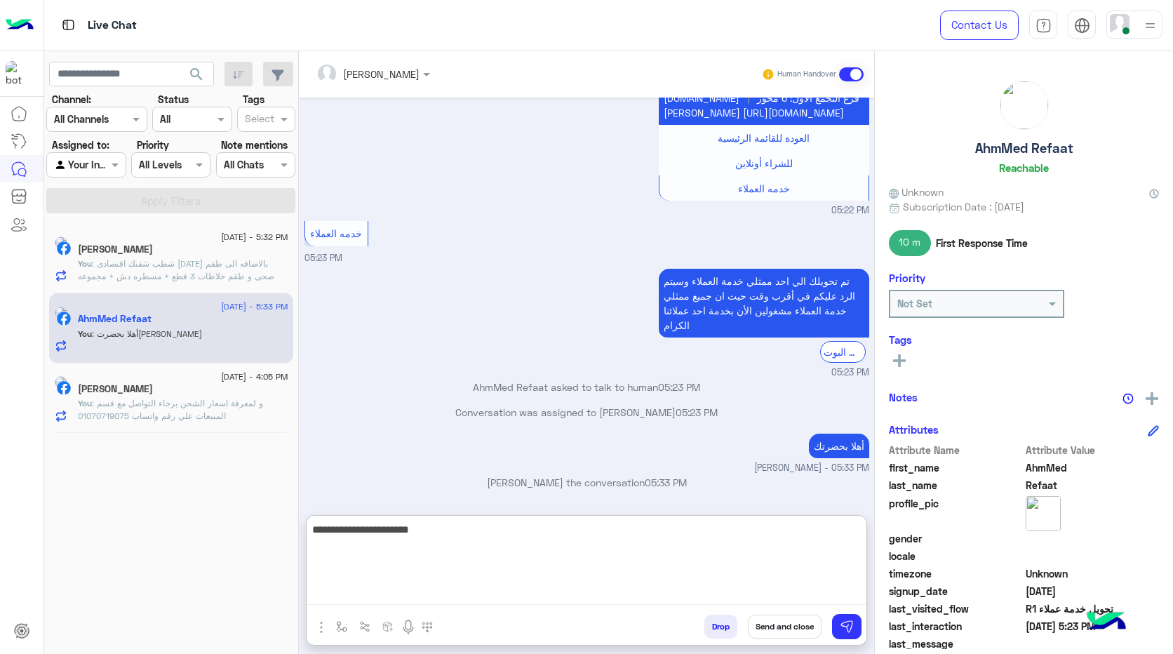
type textarea "**********"
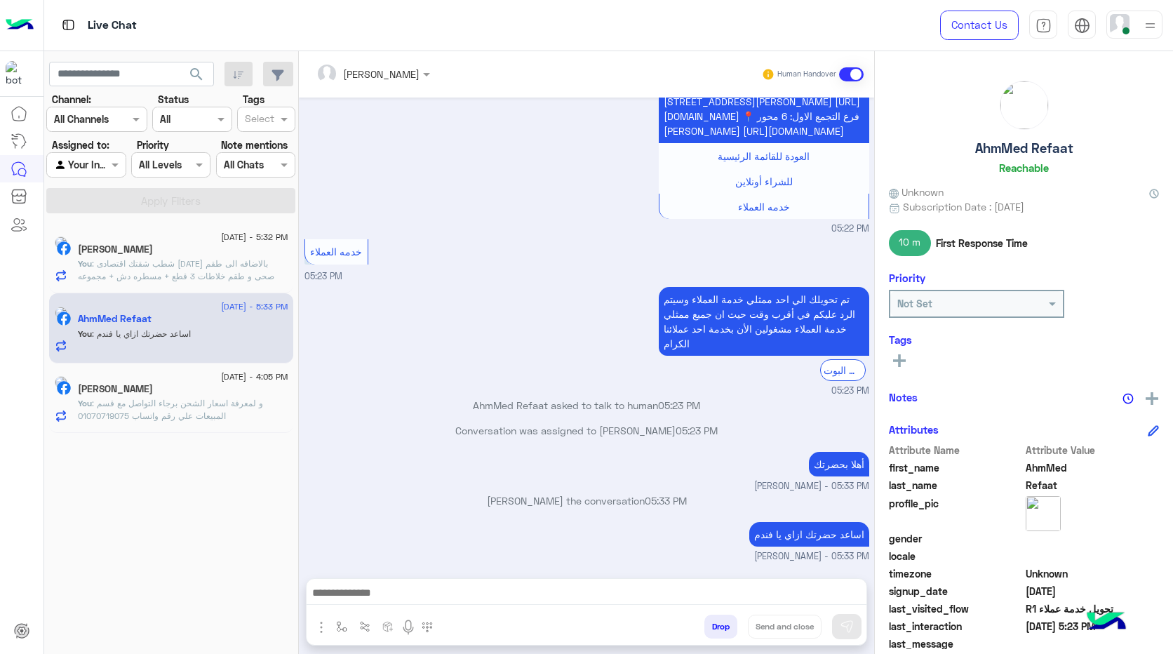
scroll to position [834, 0]
drag, startPoint x: 539, startPoint y: 319, endPoint x: 547, endPoint y: 377, distance: 58.8
click at [547, 377] on div "تم تحويلك الي احد ممثلي خدمة العملاء وسيتم الرد عليكم في أقرب وقت حيث ان جميع م…" at bounding box center [587, 341] width 565 height 114
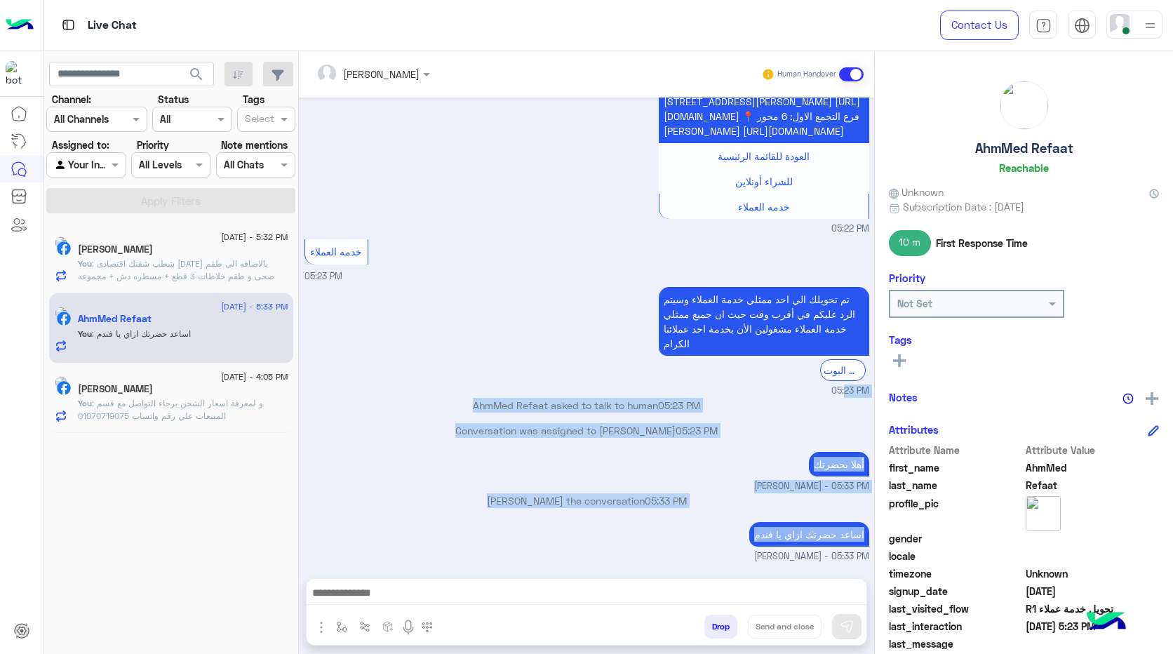
drag, startPoint x: 547, startPoint y: 380, endPoint x: 578, endPoint y: 552, distance: 174.8
click at [578, 552] on div "Aug 31, 2025 GetStarted 05:22 PM اهلا بيك عميلنا العزيز فى احمد السلاب👋 انا مسا…" at bounding box center [586, 331] width 575 height 467
click at [602, 557] on small "Mohamed Hamdy - 05:33 PM" at bounding box center [587, 556] width 565 height 13
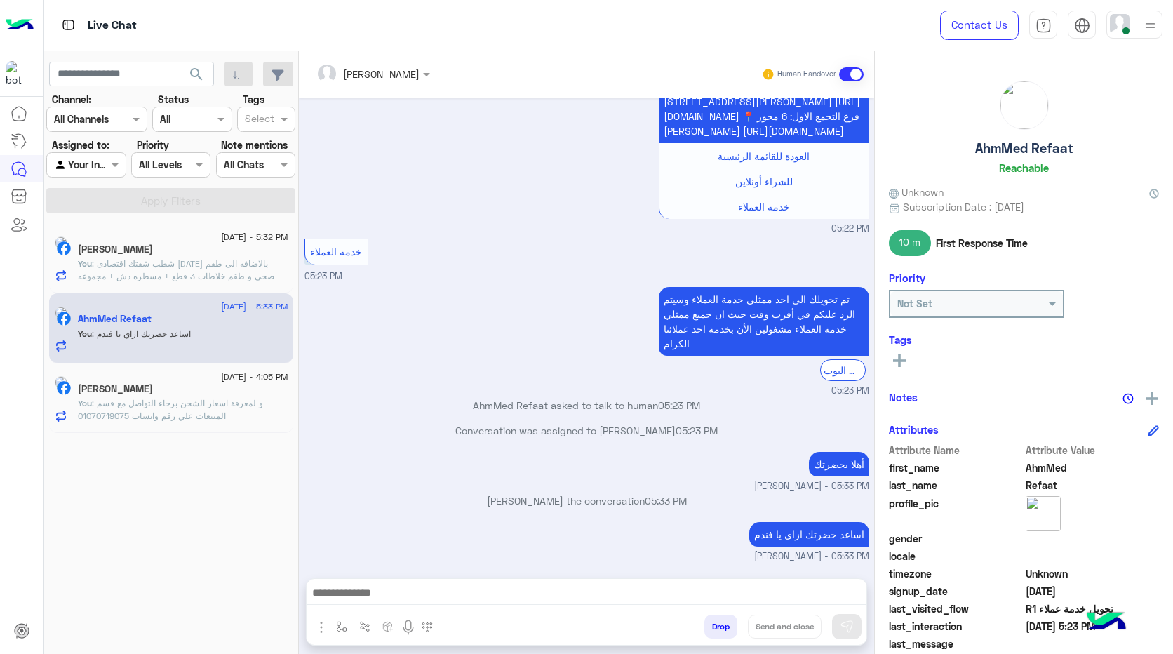
click at [156, 281] on span ": شطب شقتك اقتصادى 125 م بالاضافه الى طقم صحى و طقم خلاطات 3 قطع + مسطره دش + م…" at bounding box center [176, 276] width 196 height 36
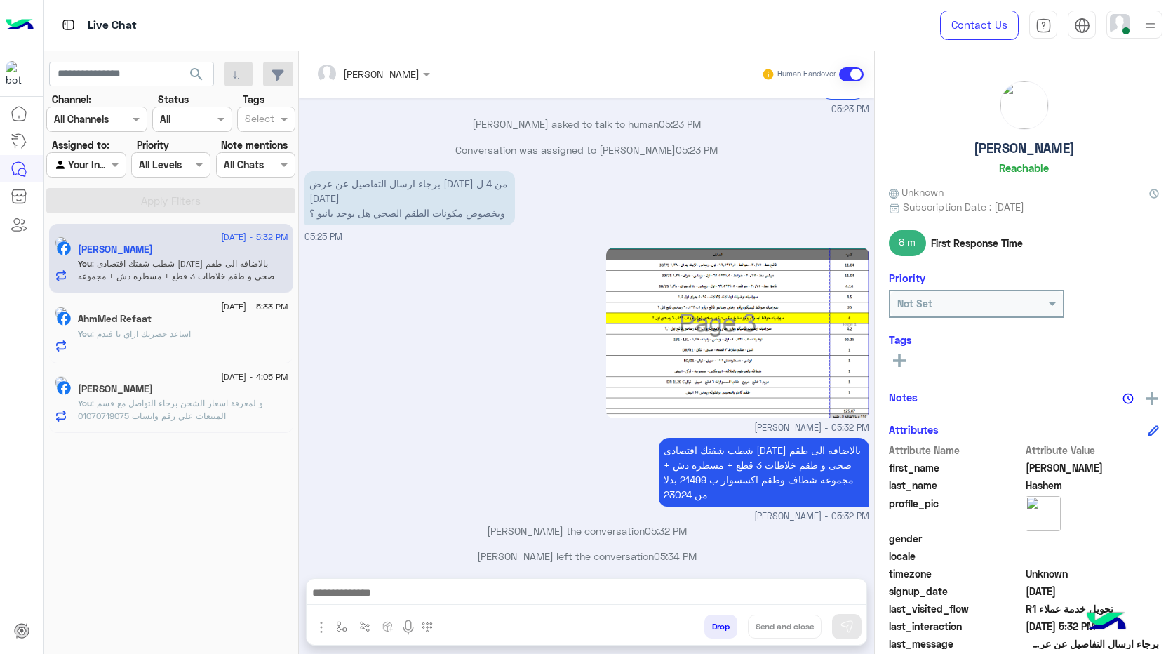
scroll to position [1067, 0]
